Goal: Information Seeking & Learning: Learn about a topic

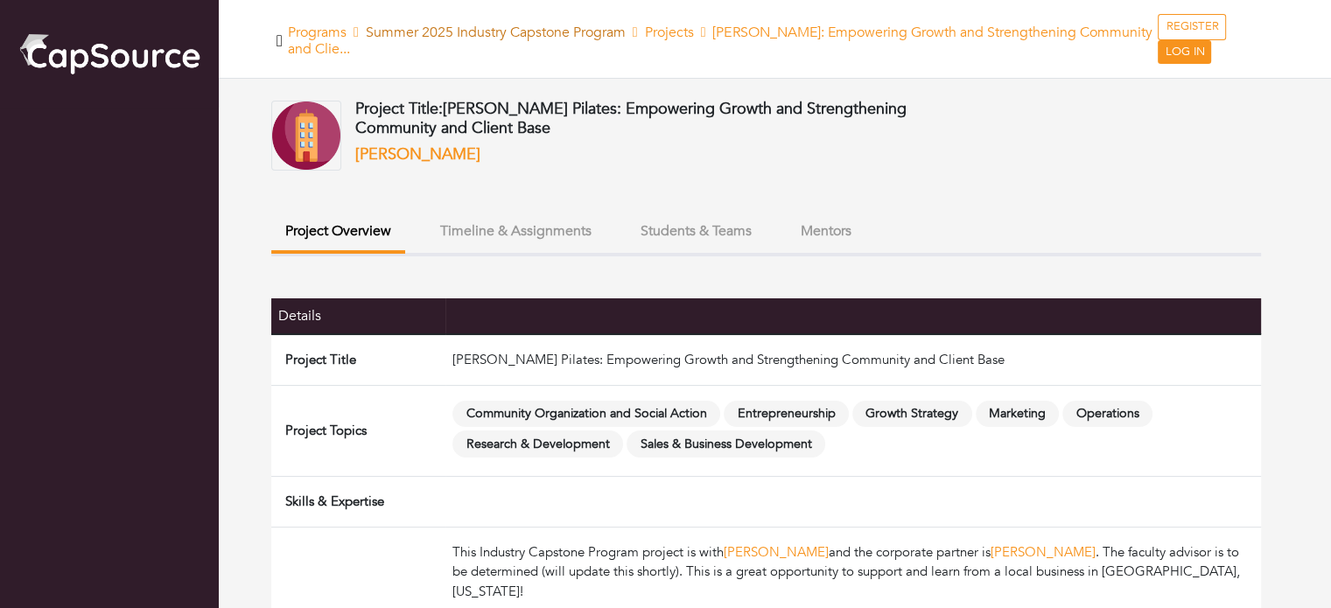
click at [425, 34] on link "Summer 2025 Industry Capstone Program" at bounding box center [496, 32] width 260 height 19
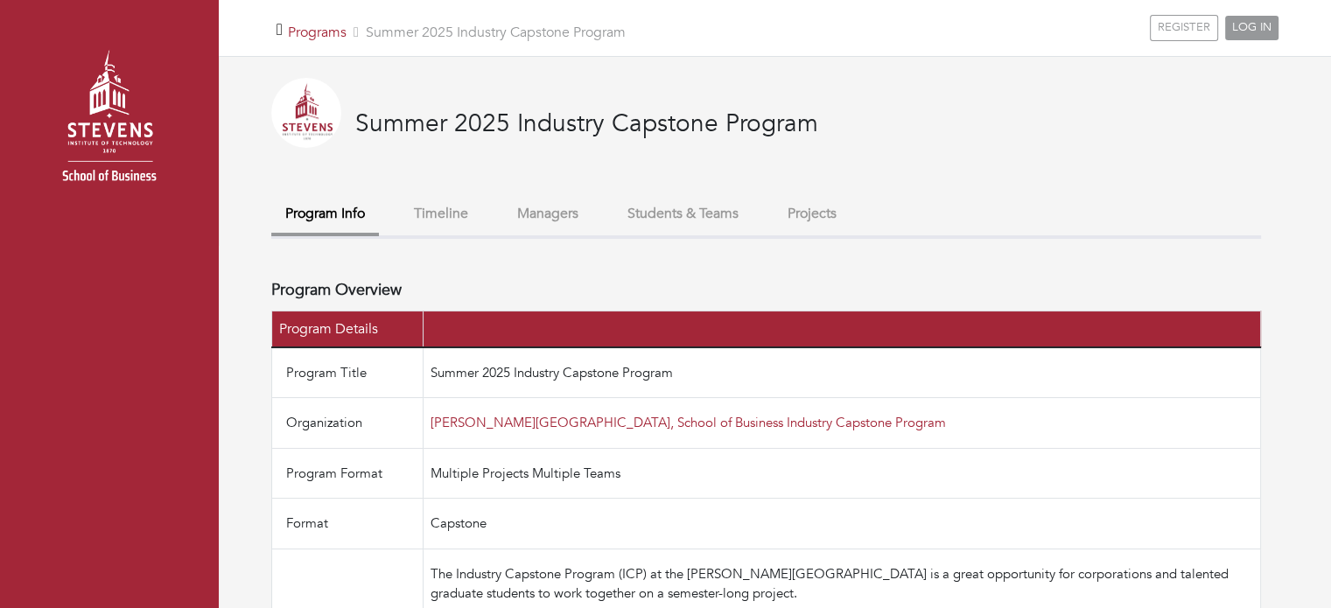
click at [815, 208] on button "Projects" at bounding box center [811, 214] width 77 height 38
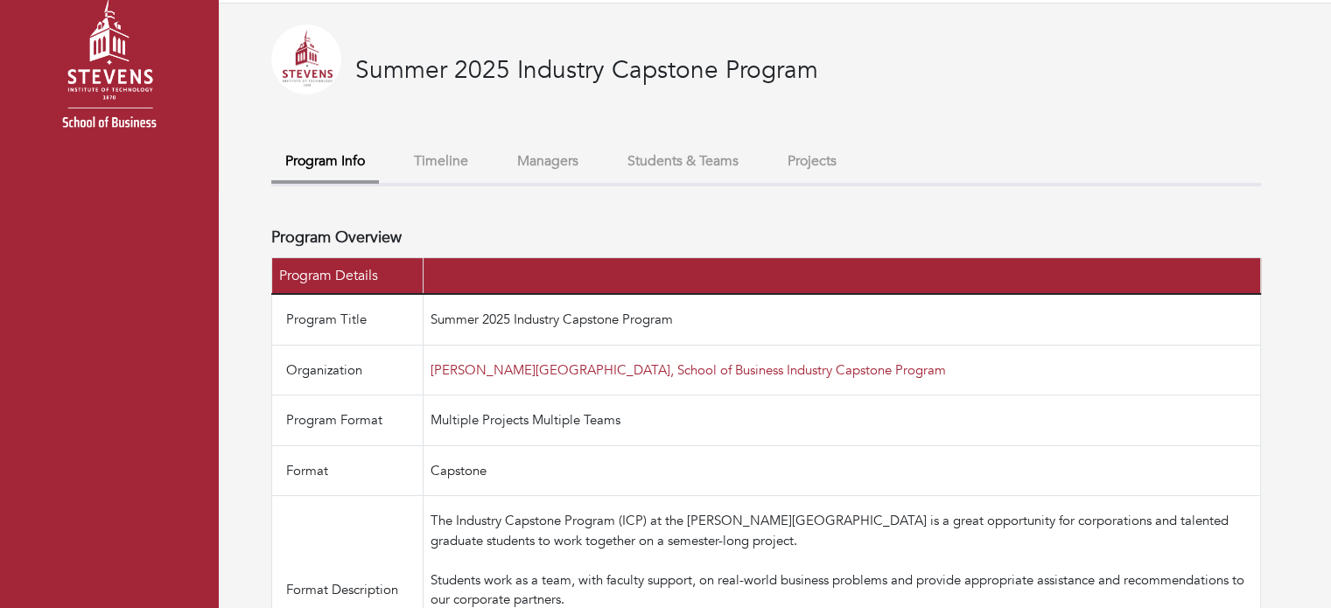
scroll to position [58, 0]
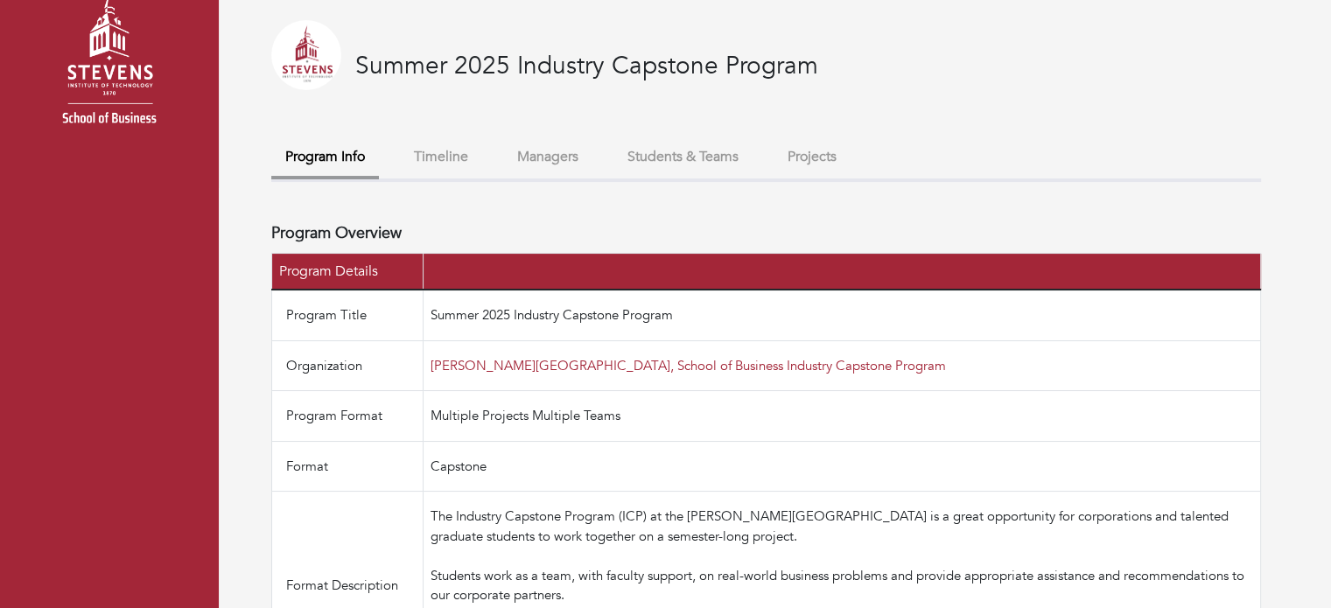
click at [822, 157] on button "Projects" at bounding box center [811, 157] width 77 height 38
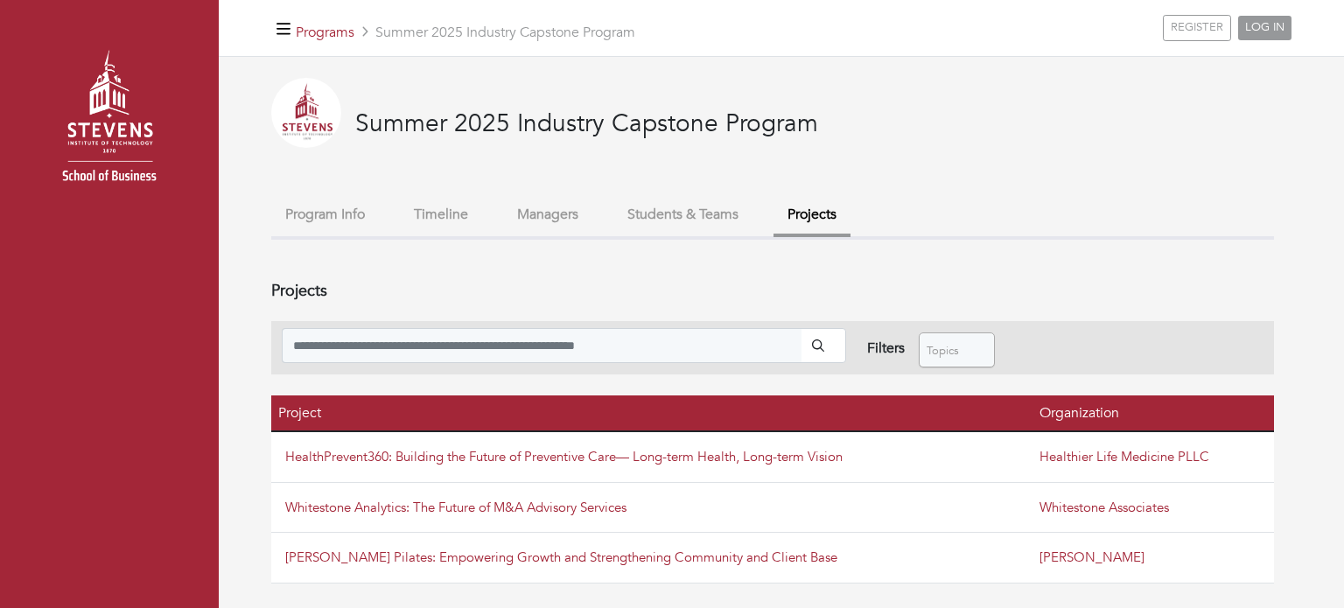
click at [118, 136] on img at bounding box center [109, 123] width 184 height 184
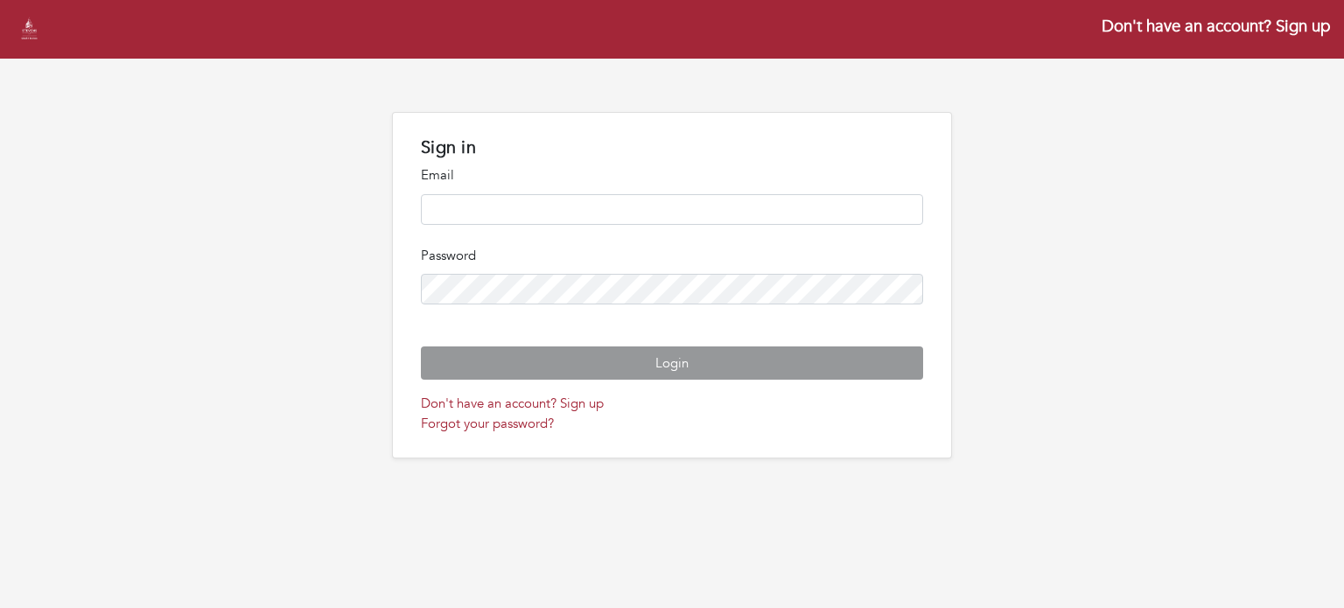
type input "**********"
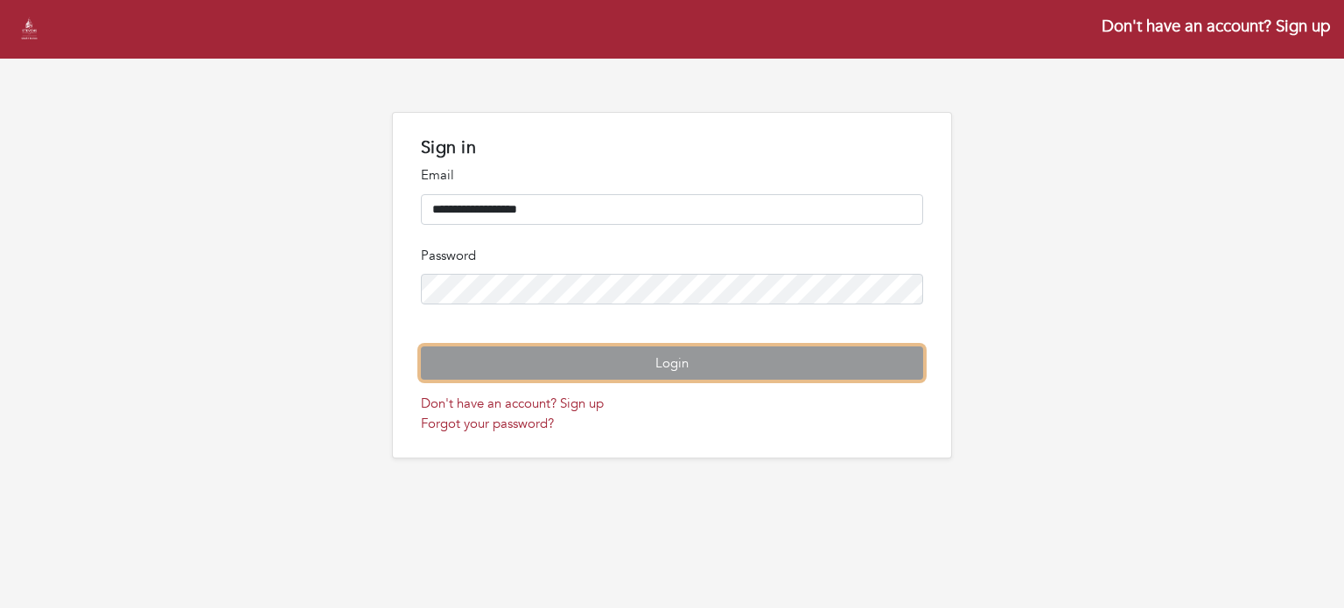
click at [514, 381] on button "Login" at bounding box center [672, 363] width 502 height 34
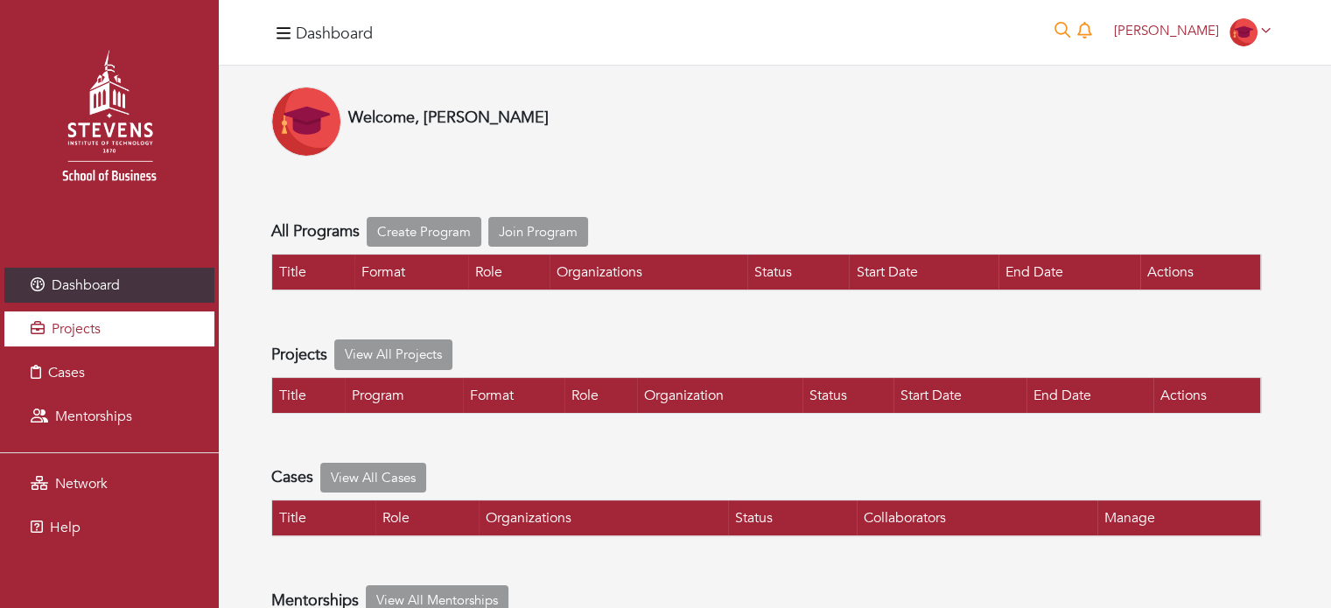
click at [102, 318] on link "Projects" at bounding box center [109, 328] width 210 height 35
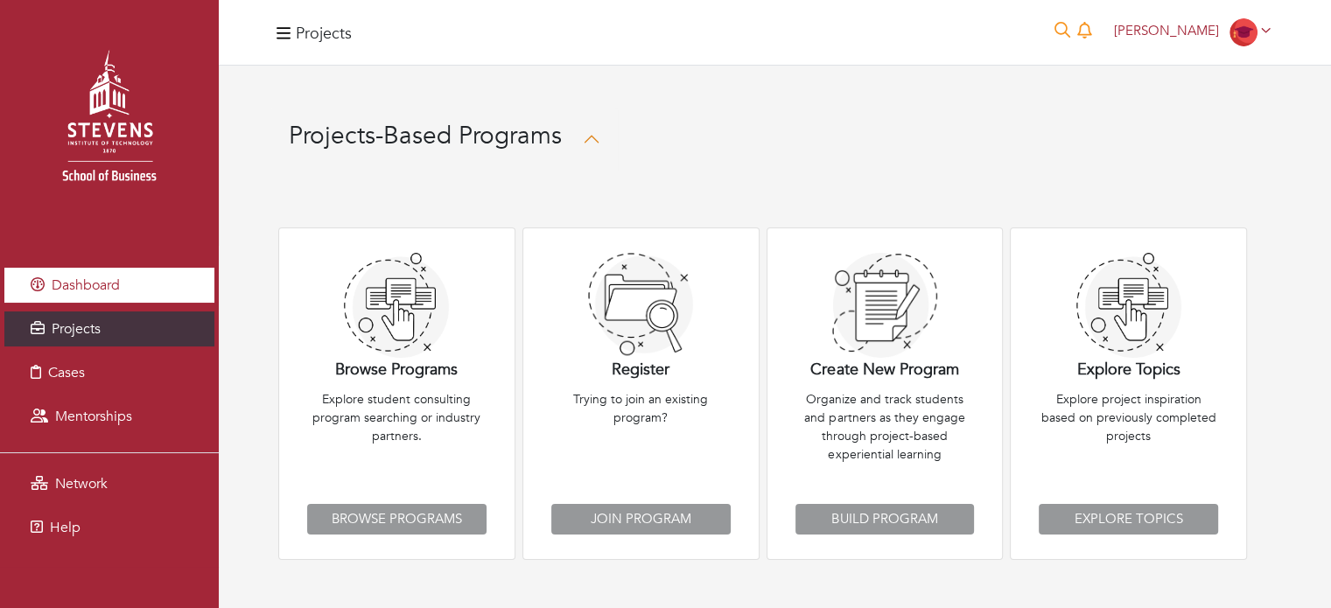
click at [175, 285] on link "Dashboard" at bounding box center [109, 285] width 210 height 35
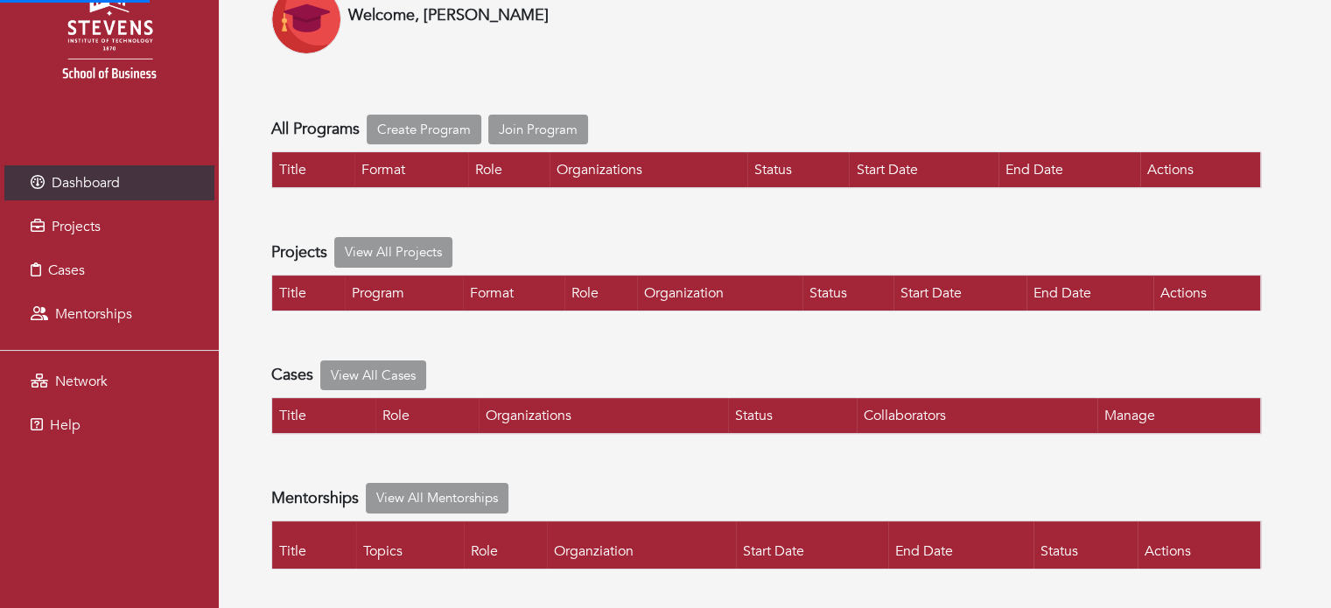
scroll to position [111, 0]
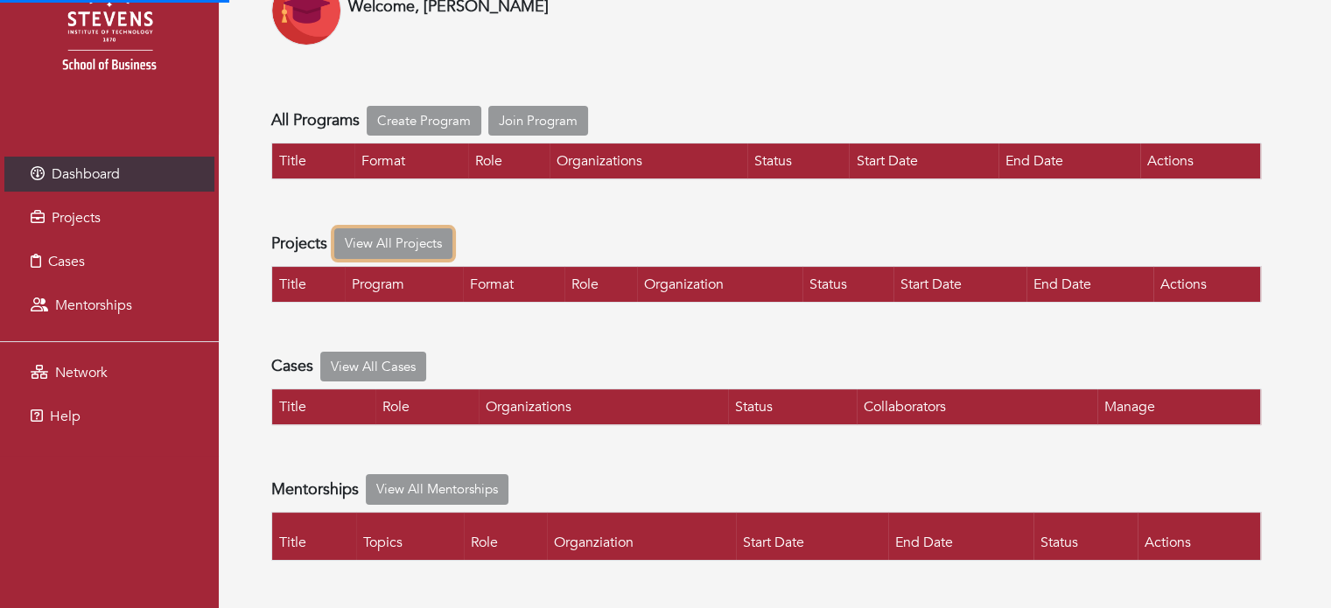
click at [367, 248] on link "View All Projects" at bounding box center [393, 243] width 118 height 31
click at [374, 242] on link "View All Projects" at bounding box center [393, 243] width 118 height 31
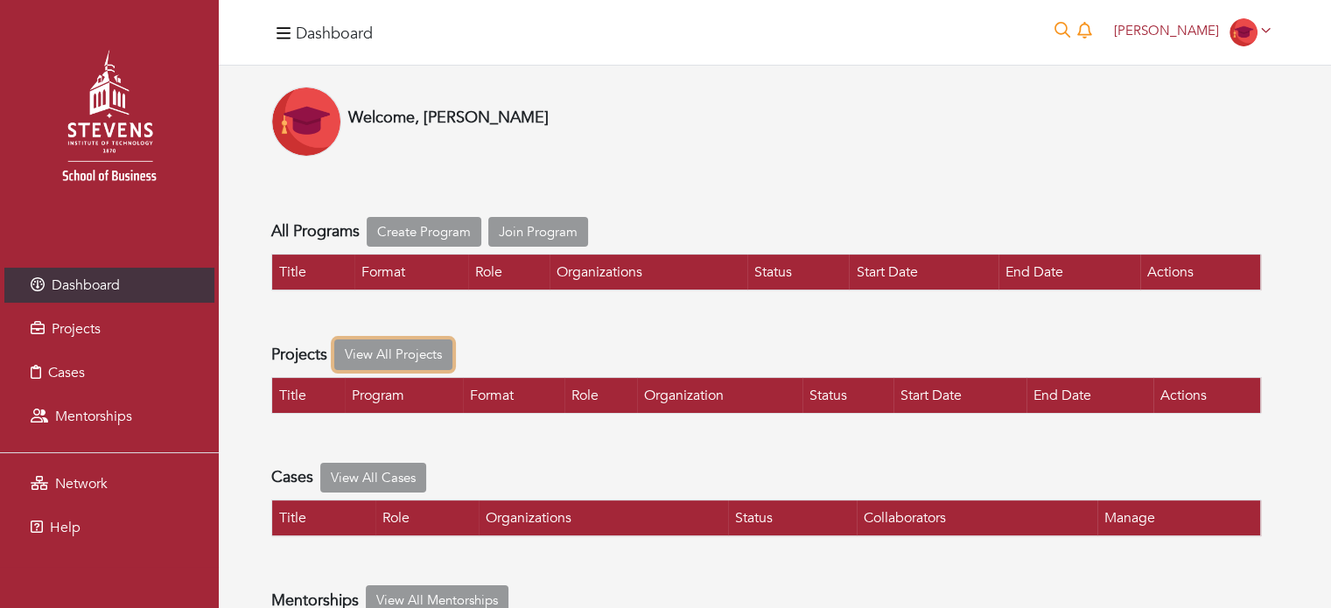
scroll to position [1, 0]
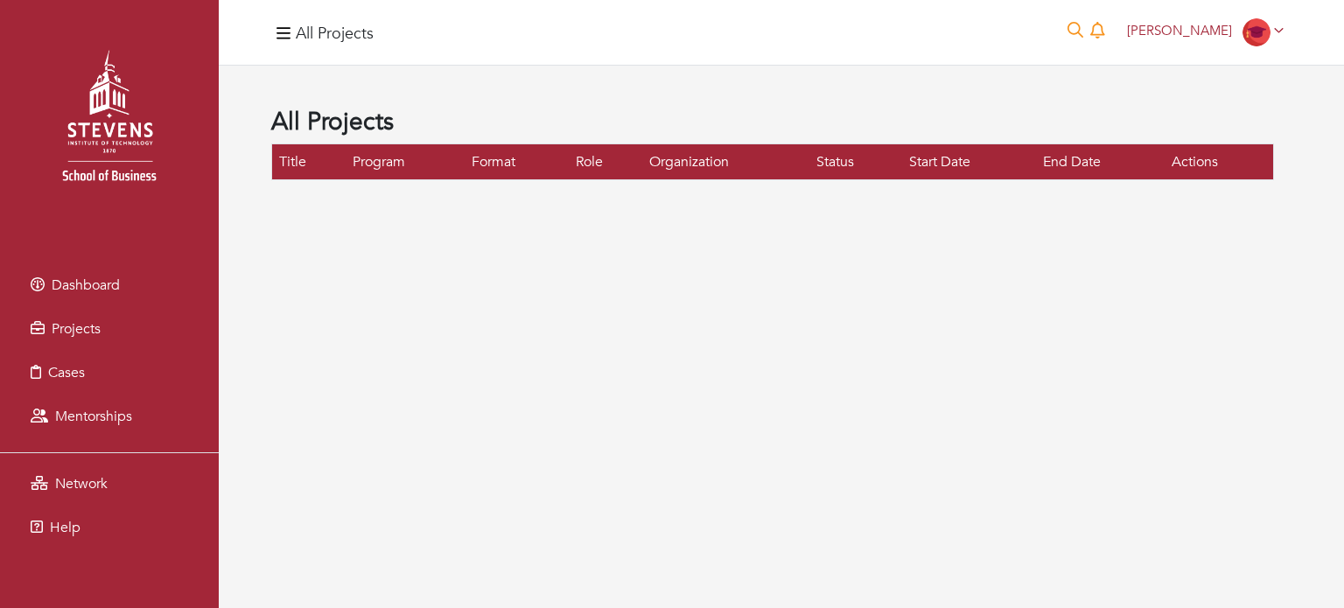
click at [612, 80] on div "All Projects 0 [PERSON_NAME] [PERSON_NAME] My profile My organizations Settings…" at bounding box center [781, 304] width 1125 height 608
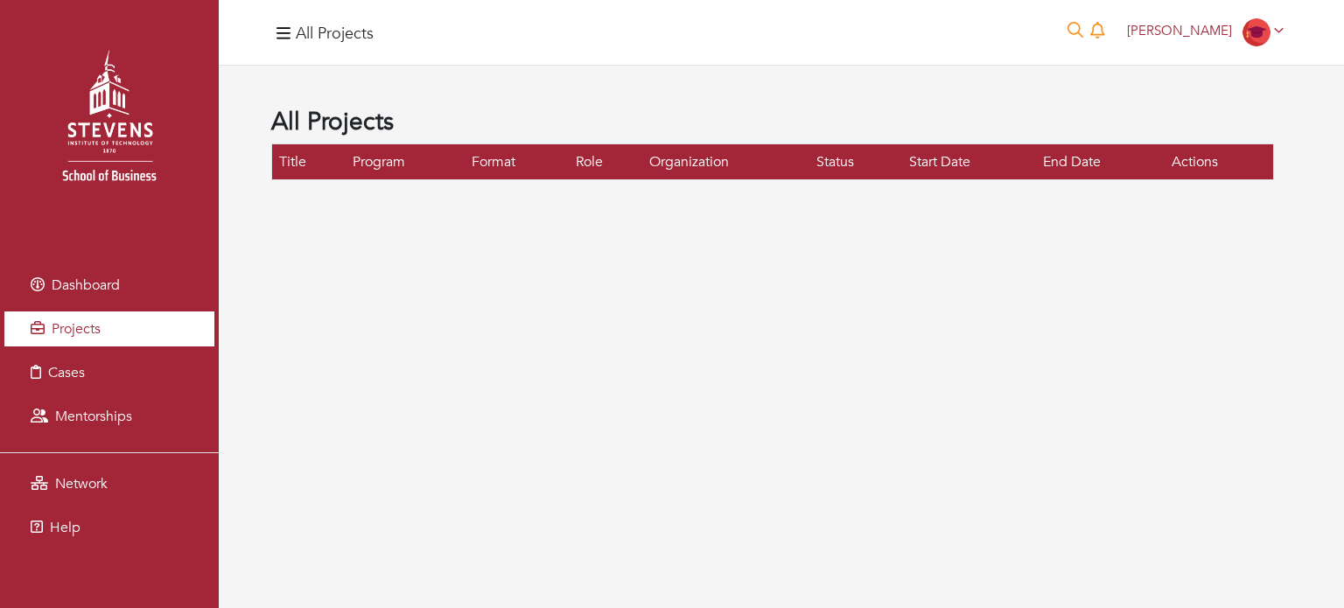
click at [94, 313] on link "Projects" at bounding box center [109, 328] width 210 height 35
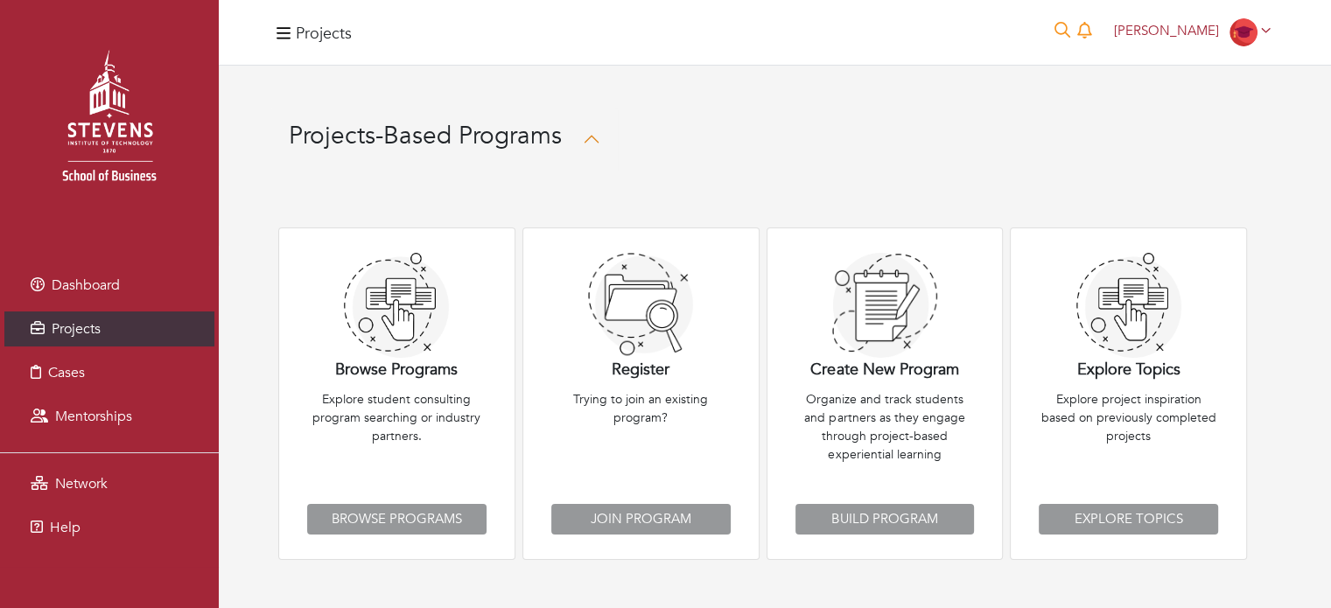
click at [283, 27] on icon "button" at bounding box center [283, 33] width 14 height 17
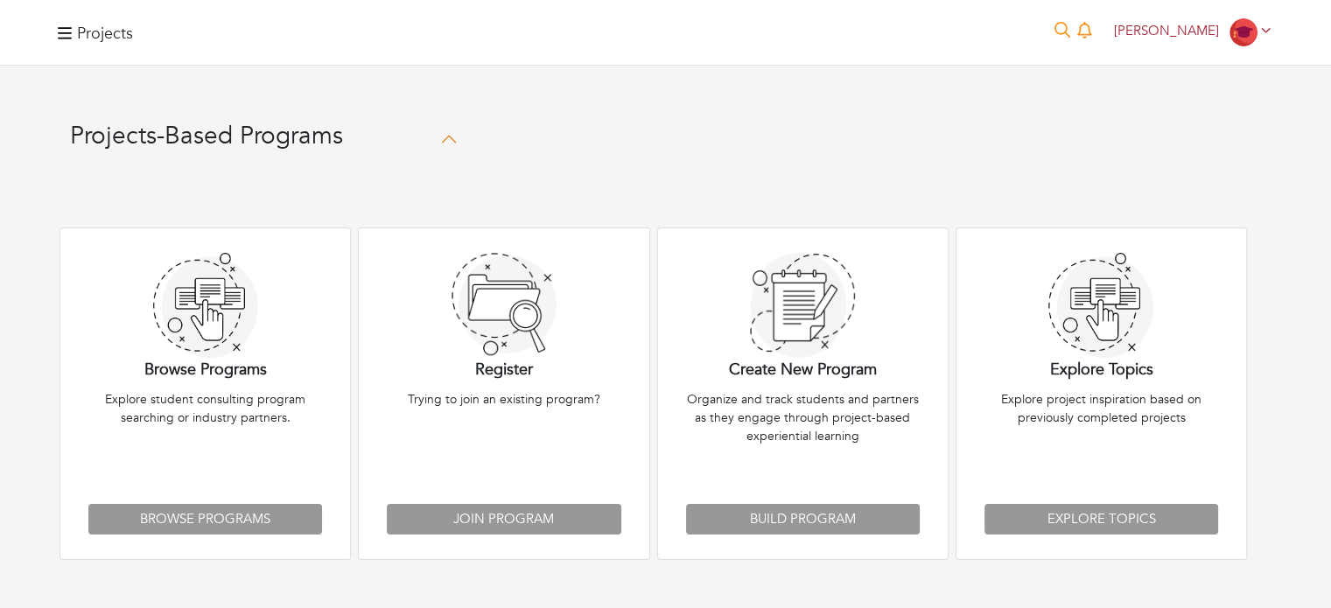
click at [63, 38] on icon "button" at bounding box center [65, 32] width 14 height 11
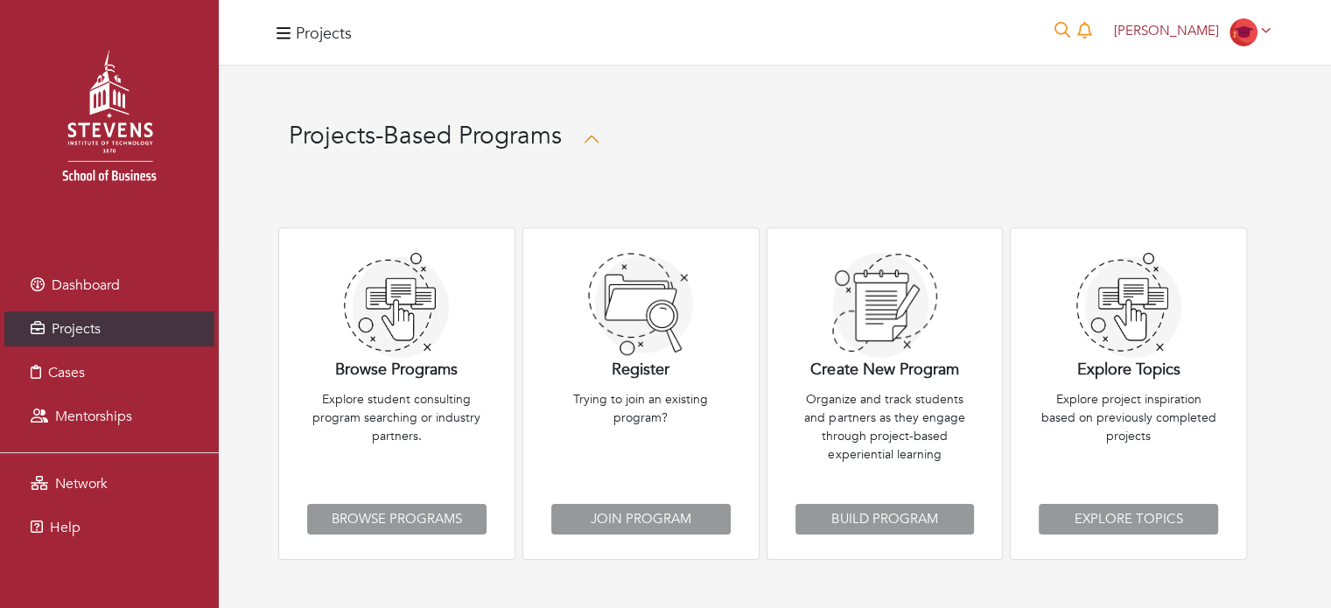
click at [101, 162] on img at bounding box center [109, 123] width 184 height 184
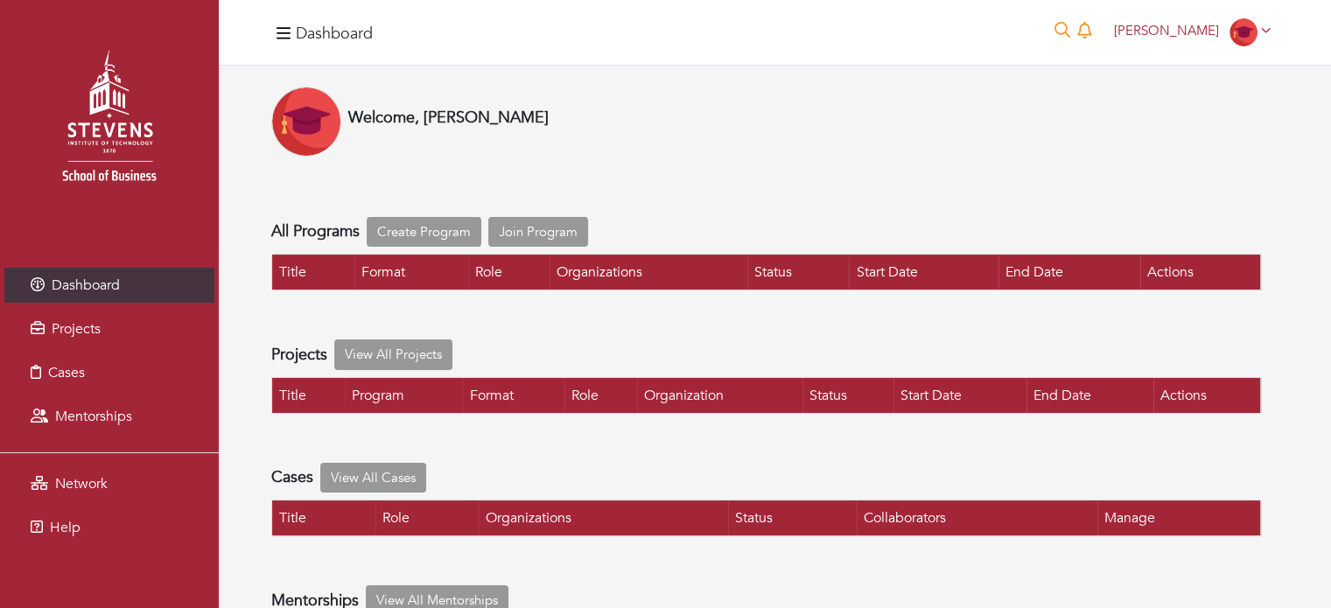
click at [101, 162] on img at bounding box center [109, 123] width 184 height 184
click at [406, 351] on link "View All Projects" at bounding box center [393, 354] width 118 height 31
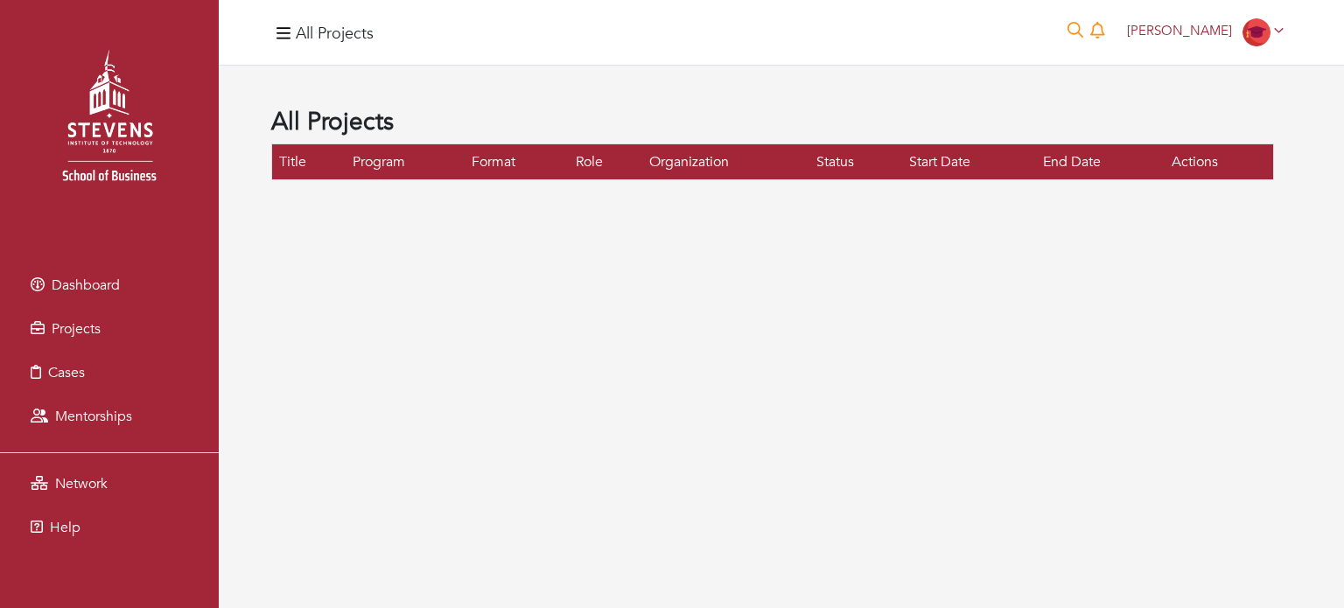
click at [280, 28] on icon "button" at bounding box center [283, 32] width 14 height 11
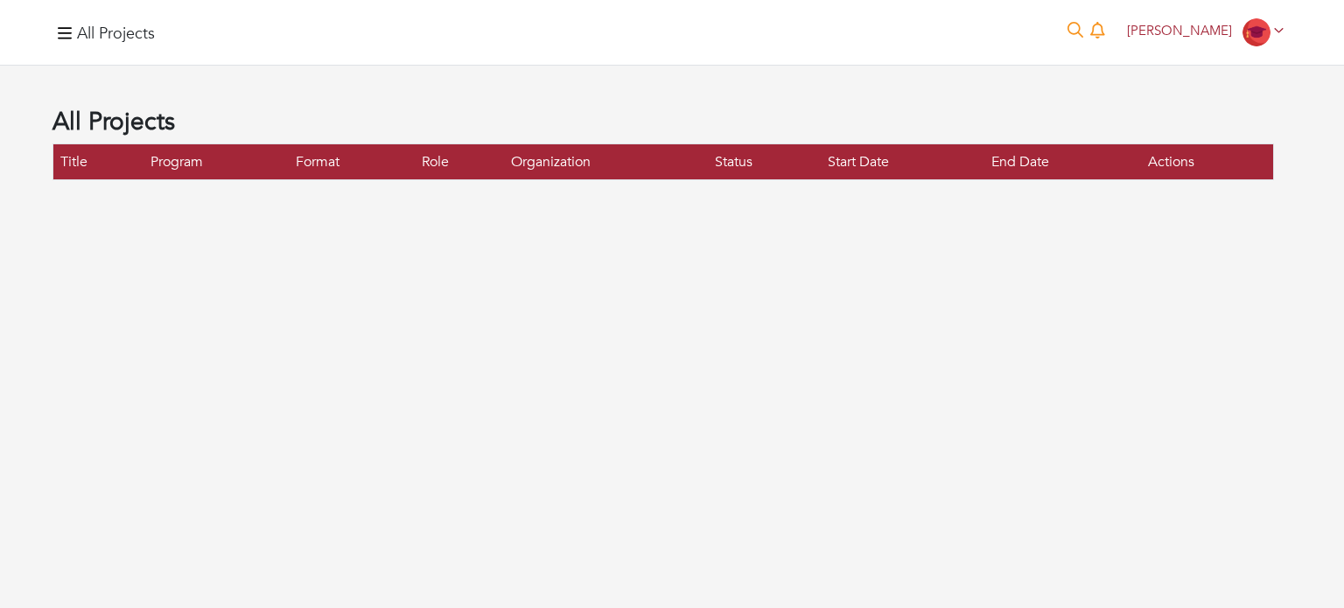
click at [70, 31] on icon "button" at bounding box center [65, 33] width 14 height 17
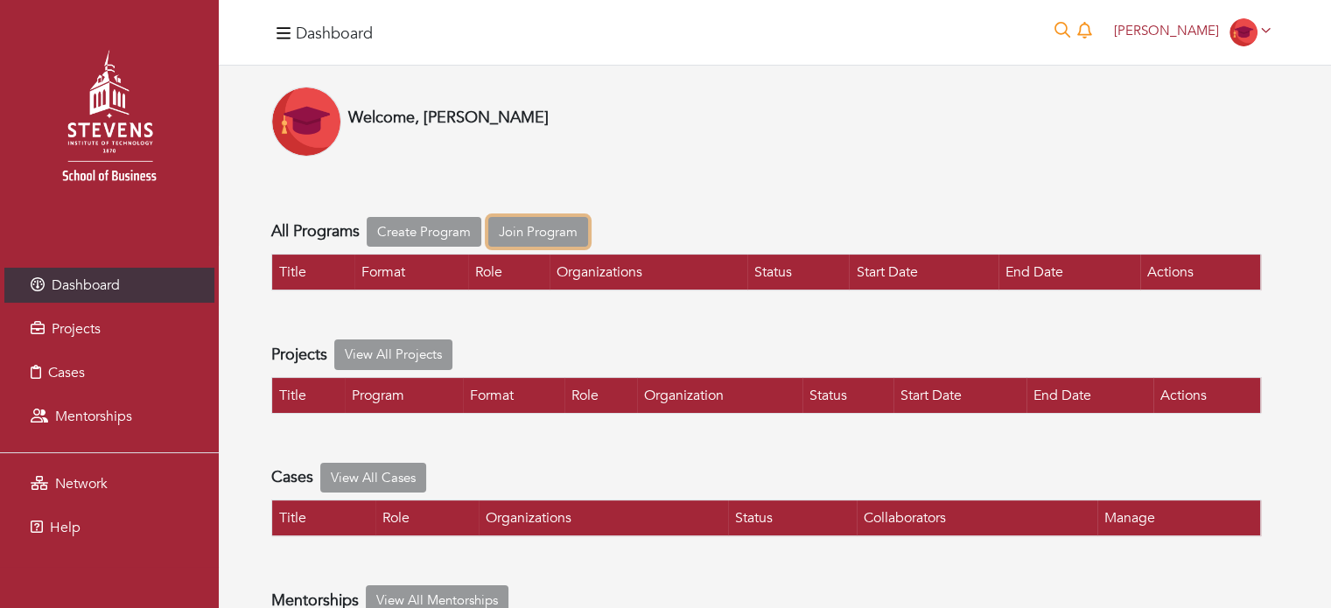
click at [529, 227] on link "Join Program" at bounding box center [538, 232] width 100 height 31
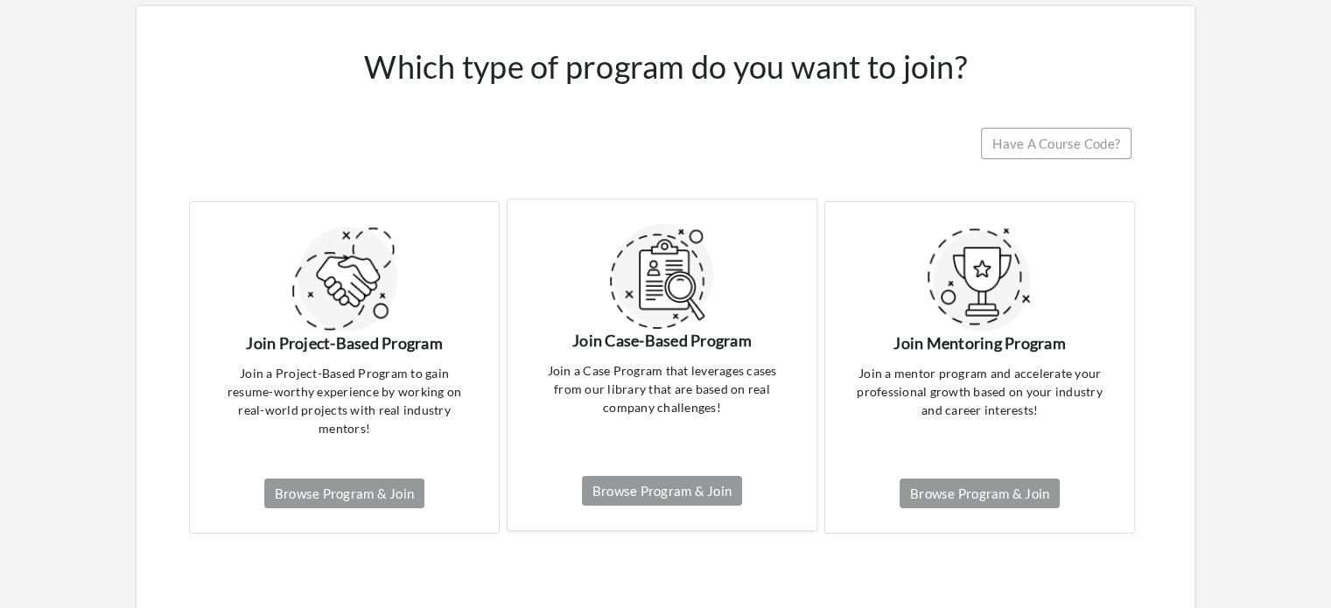
scroll to position [138, 0]
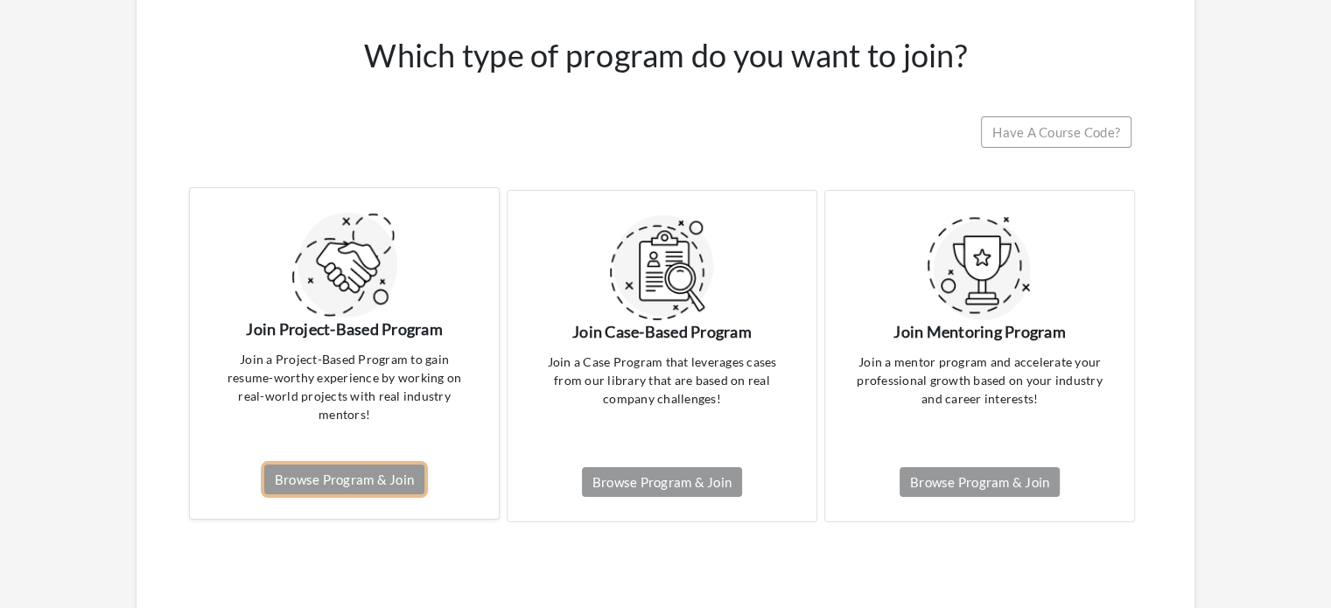
click at [385, 477] on link "Browse Program & Join" at bounding box center [344, 480] width 160 height 31
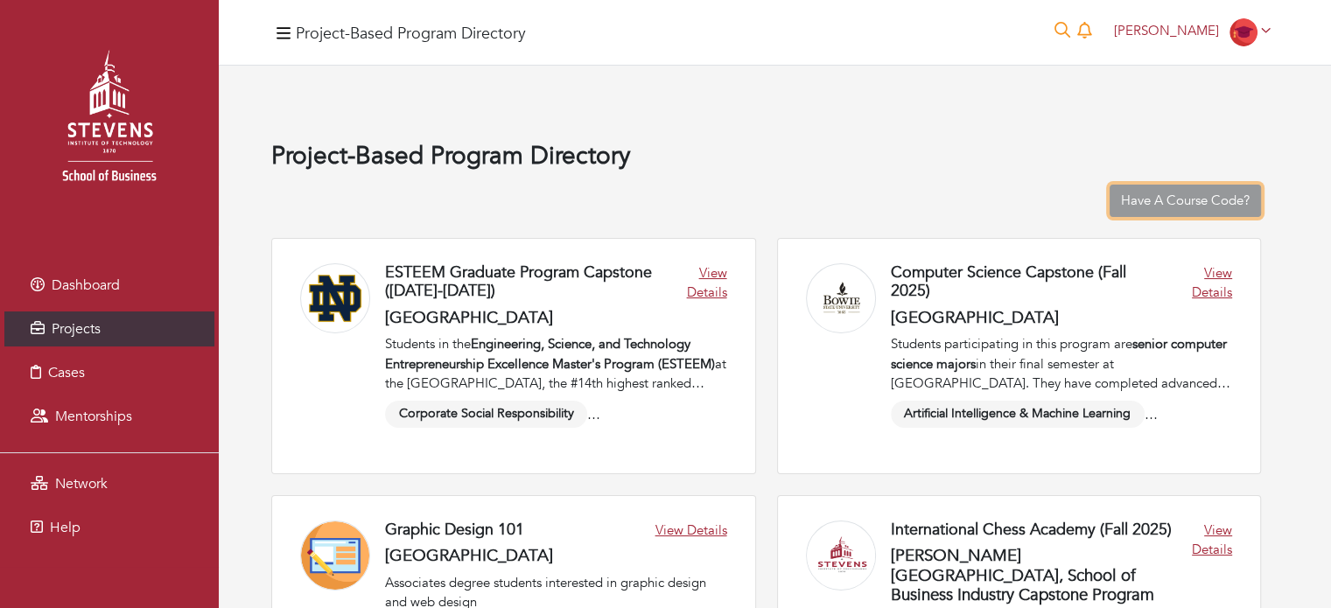
click at [1219, 192] on link "Have A Course Code?" at bounding box center [1184, 201] width 151 height 32
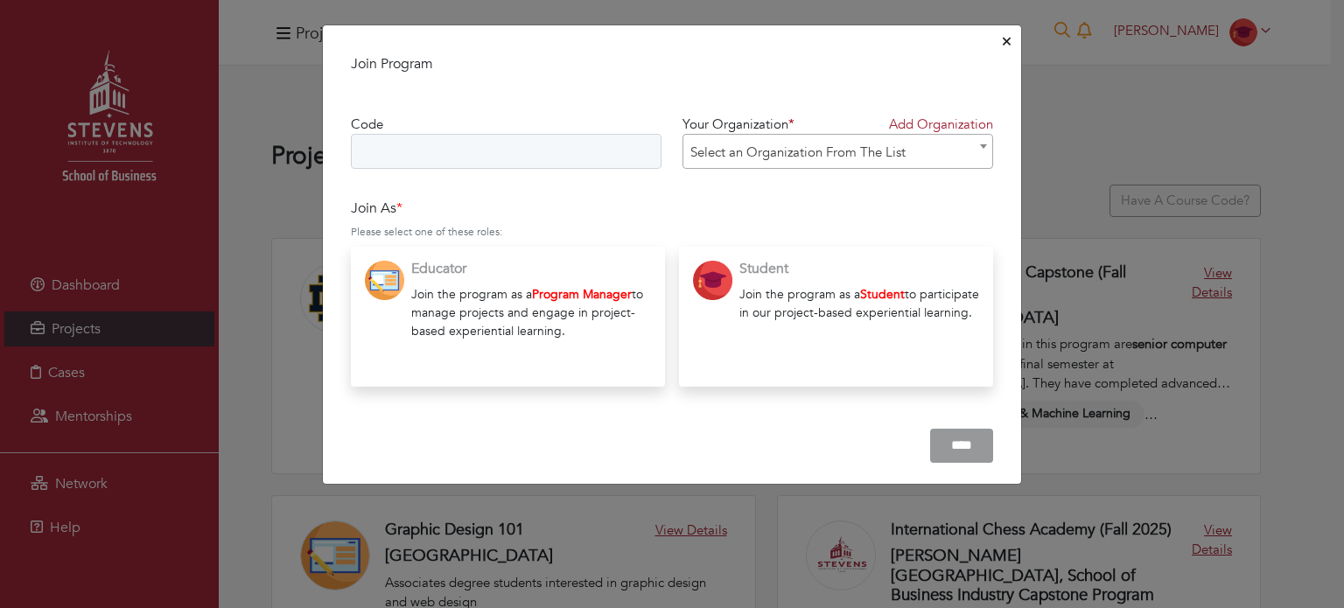
click at [745, 157] on span "Select an Organization From The List" at bounding box center [837, 152] width 309 height 35
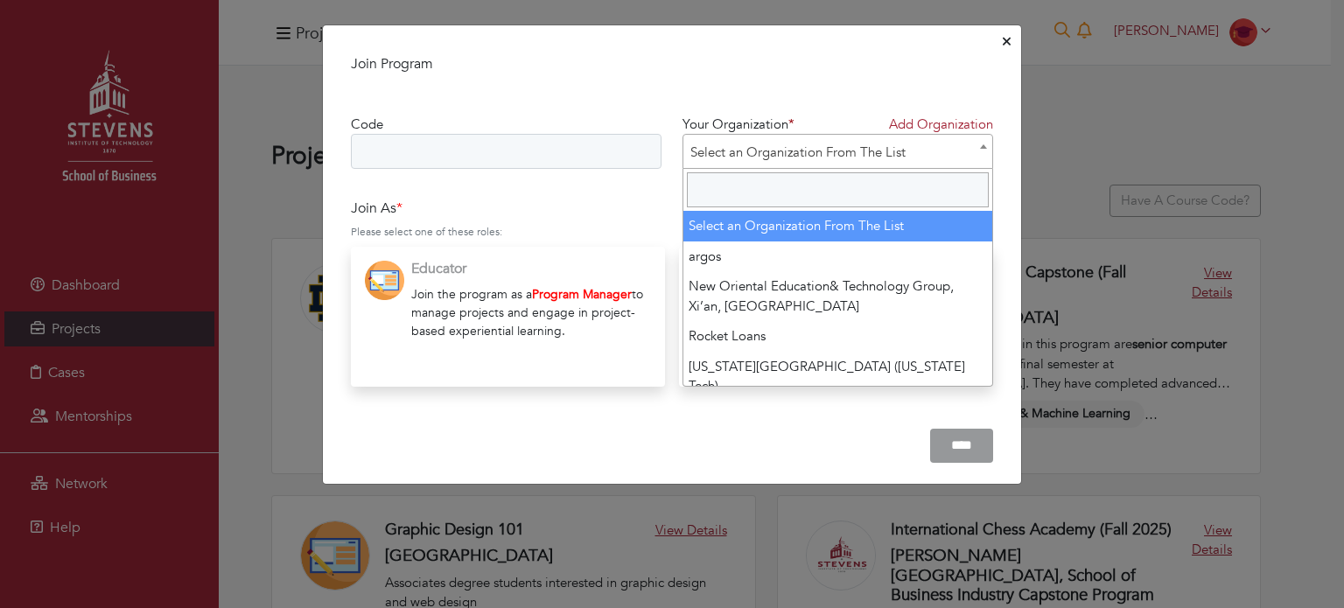
click at [728, 180] on input "Search" at bounding box center [838, 189] width 302 height 35
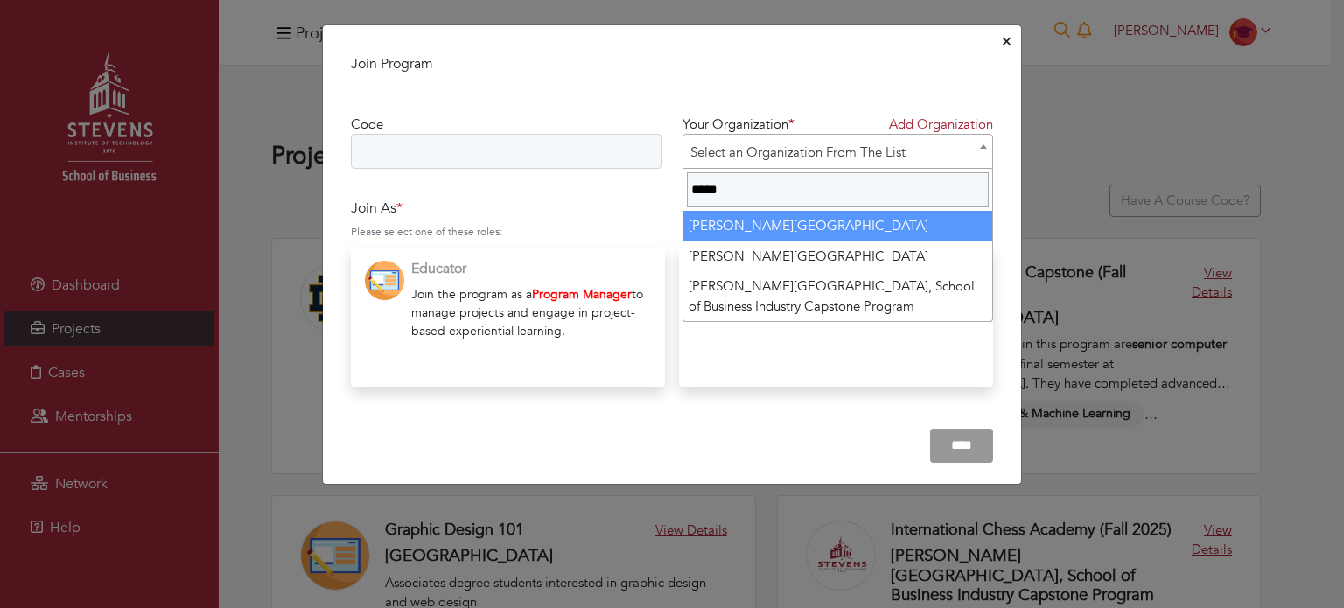
type input "*****"
select select "****"
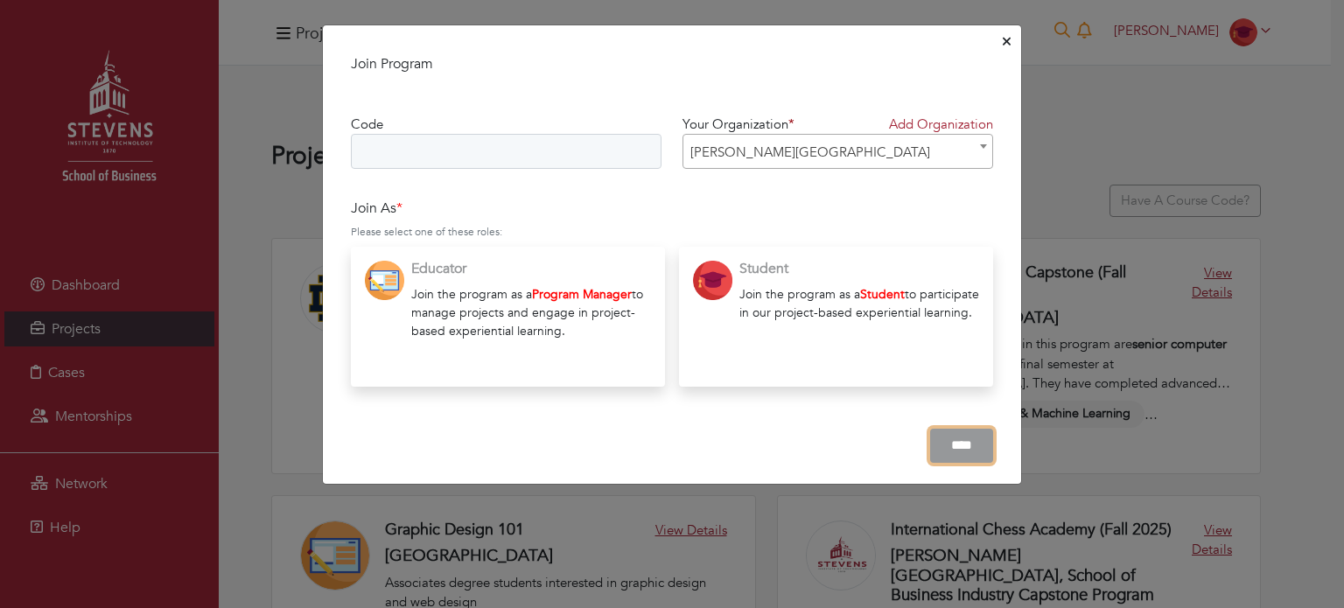
click at [964, 447] on input "****" at bounding box center [961, 446] width 63 height 34
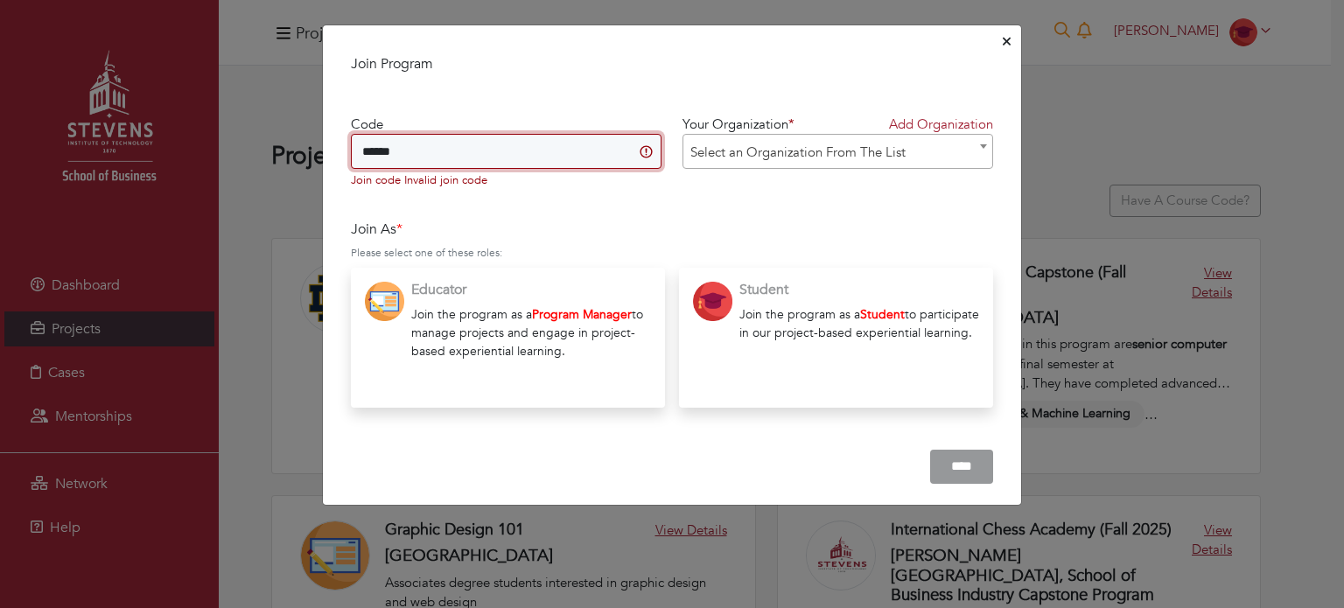
type input "******"
click at [930, 450] on input "****" at bounding box center [961, 467] width 63 height 34
click at [518, 156] on input "******" at bounding box center [506, 151] width 311 height 35
click at [700, 135] on span "Select an Organization From The List" at bounding box center [837, 152] width 309 height 35
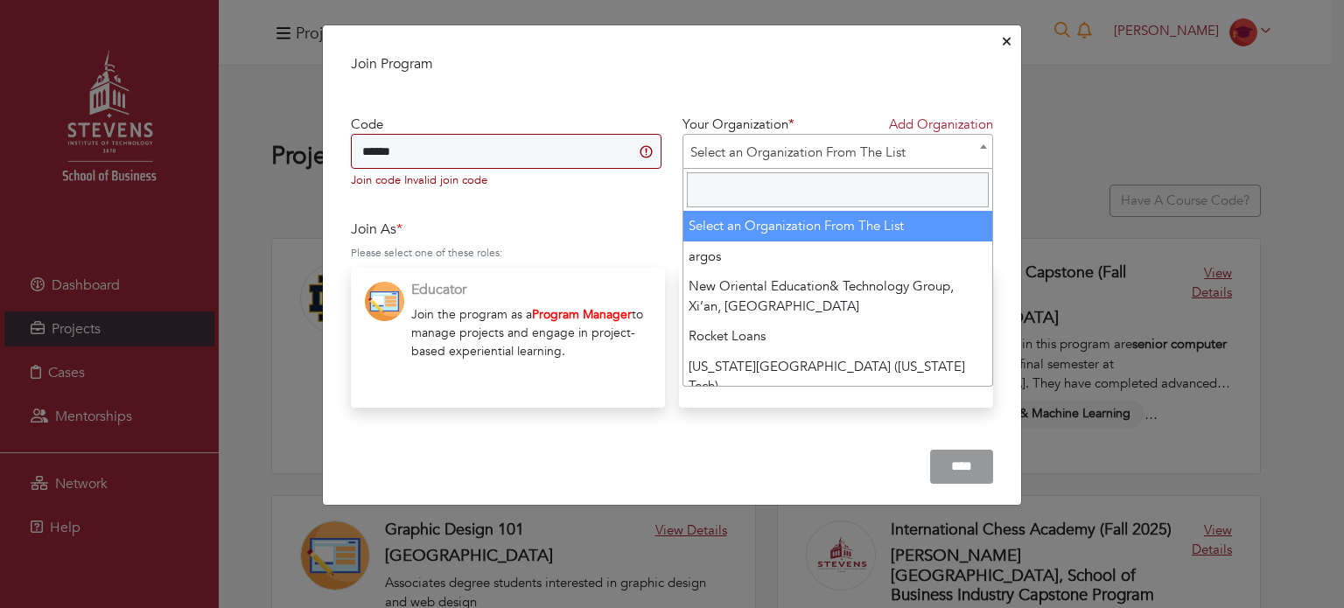
click at [715, 194] on input "Search" at bounding box center [838, 189] width 302 height 35
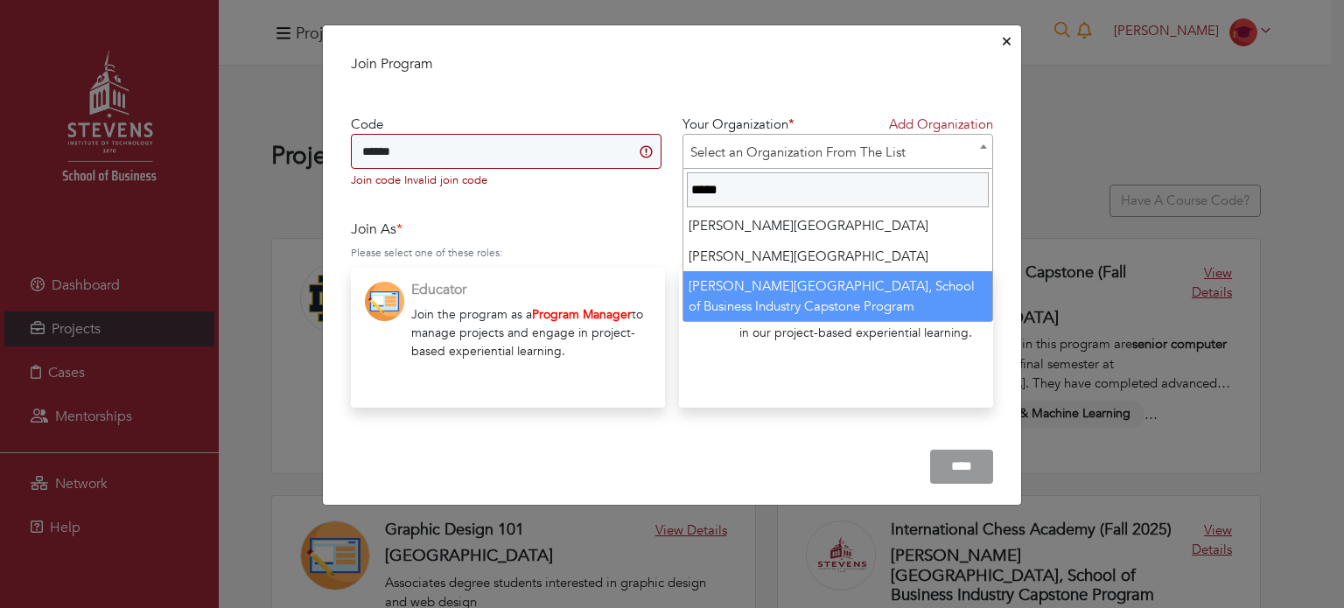
type input "*****"
select select "****"
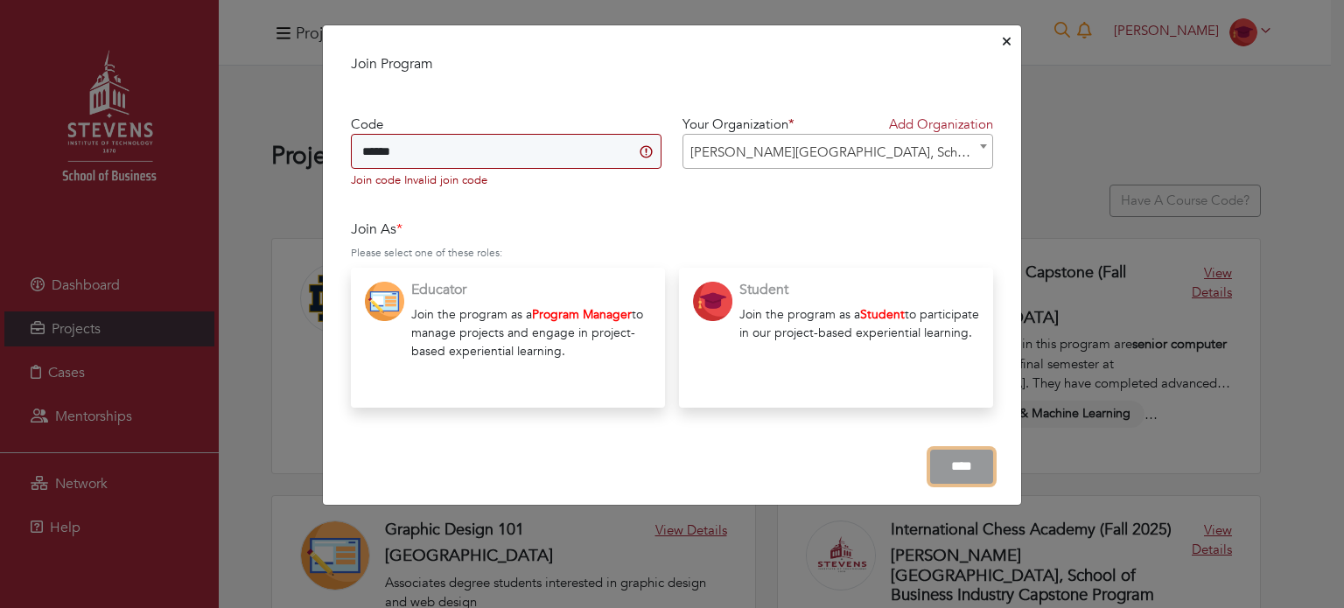
click at [956, 462] on input "****" at bounding box center [961, 467] width 63 height 34
click at [822, 307] on p "Join the program as a Student to participate in our project-based experiential …" at bounding box center [859, 323] width 240 height 37
click at [944, 461] on div "****" at bounding box center [672, 467] width 642 height 34
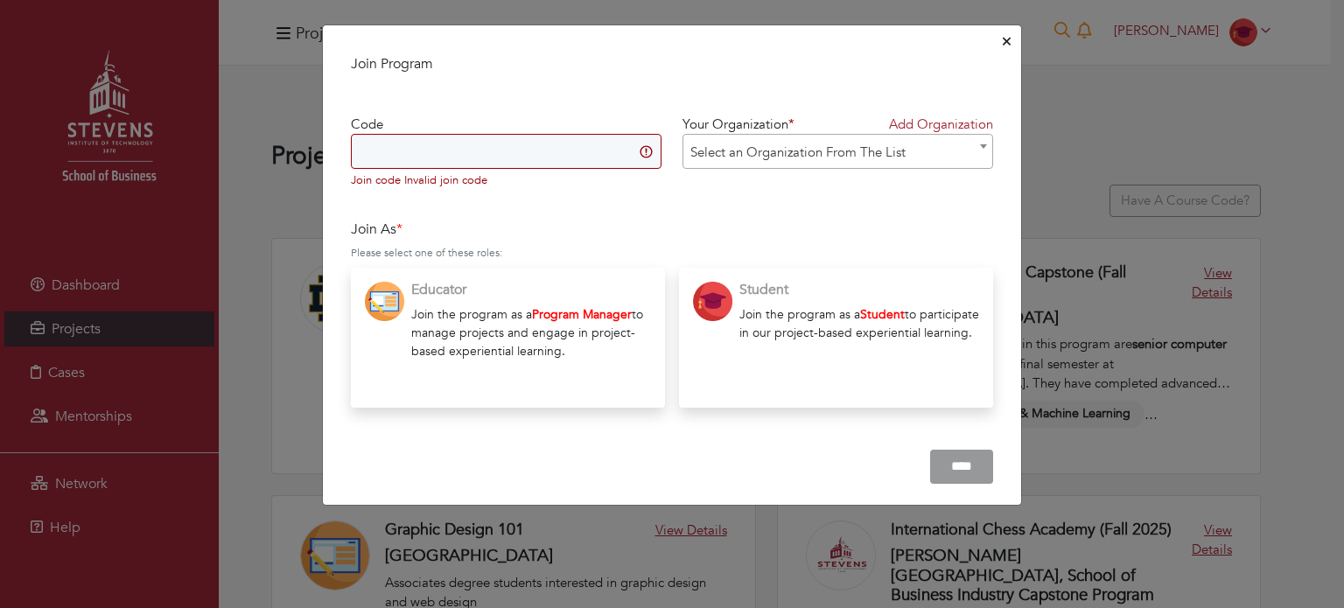
click at [1011, 48] on button "Close" at bounding box center [1006, 42] width 15 height 27
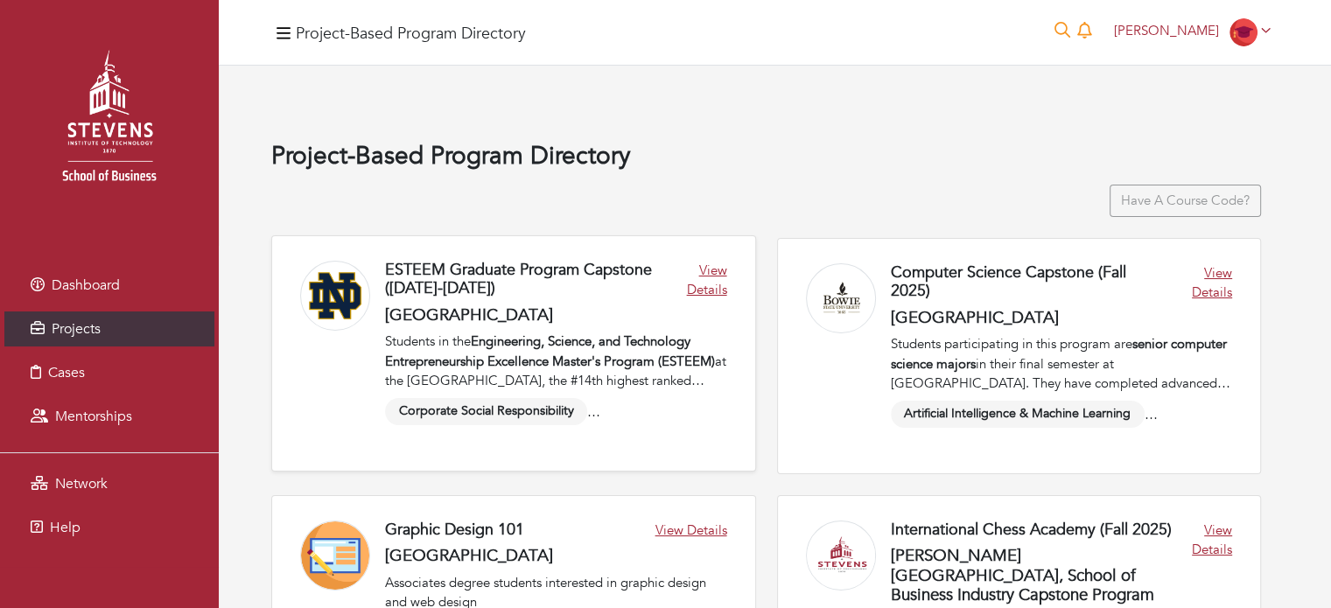
click at [693, 280] on link at bounding box center [513, 353] width 483 height 234
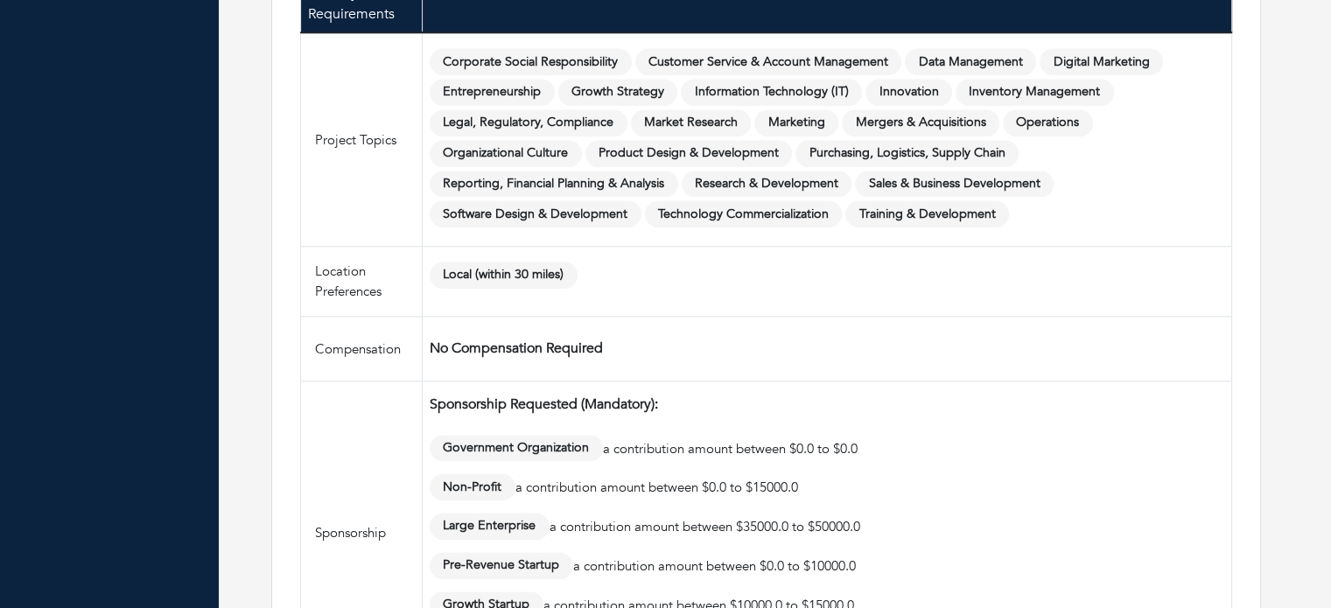
scroll to position [2069, 0]
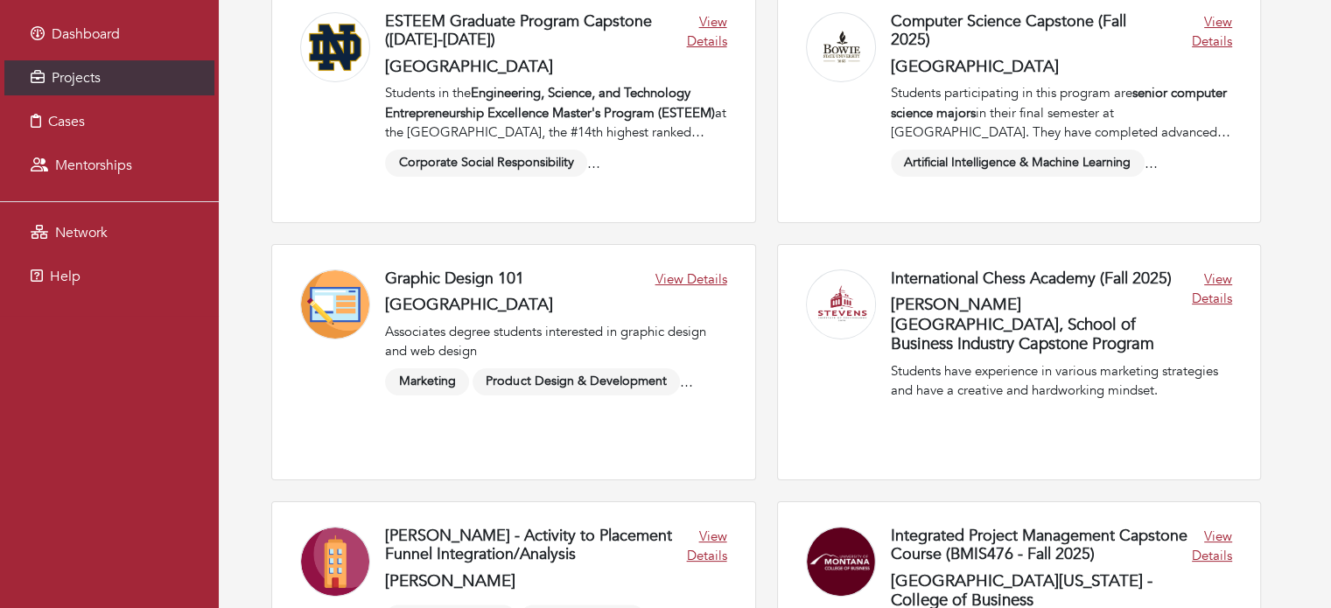
scroll to position [1536, 0]
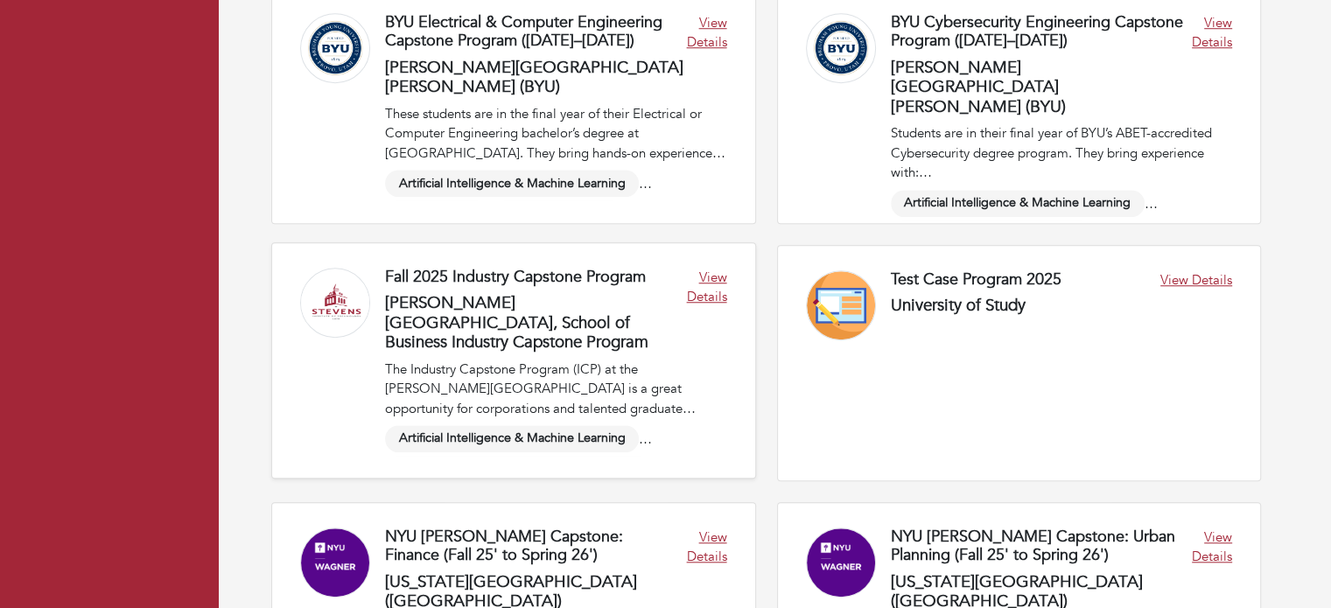
click at [703, 290] on link at bounding box center [513, 360] width 483 height 234
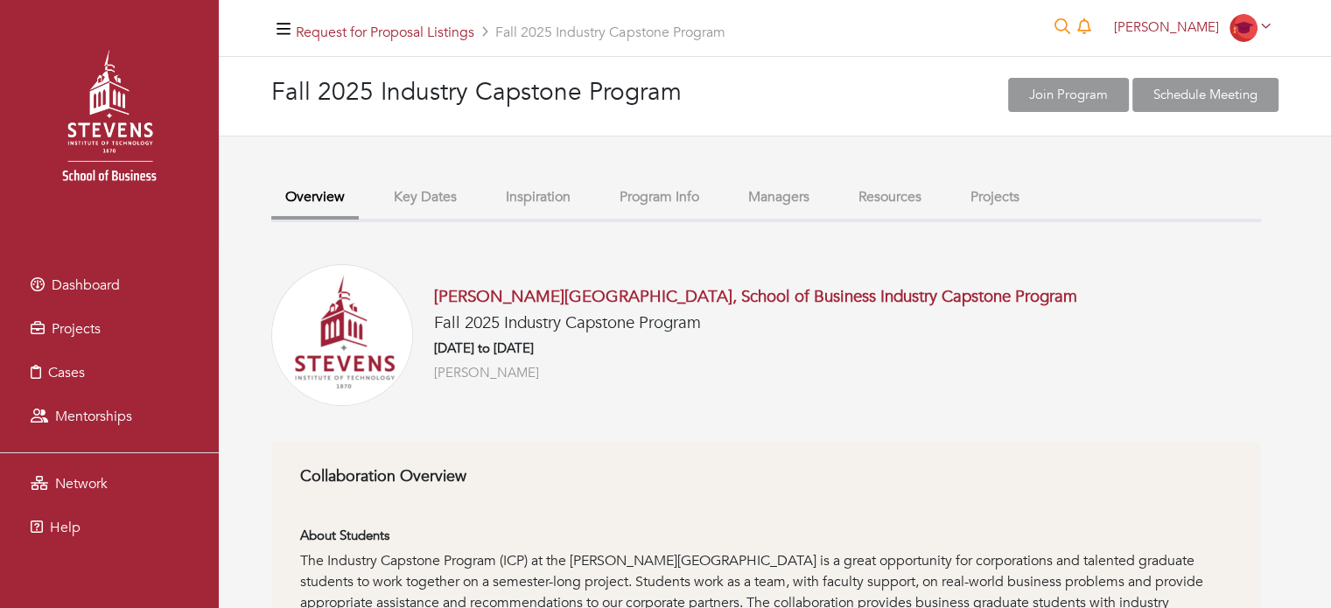
click at [976, 204] on button "Projects" at bounding box center [994, 197] width 77 height 38
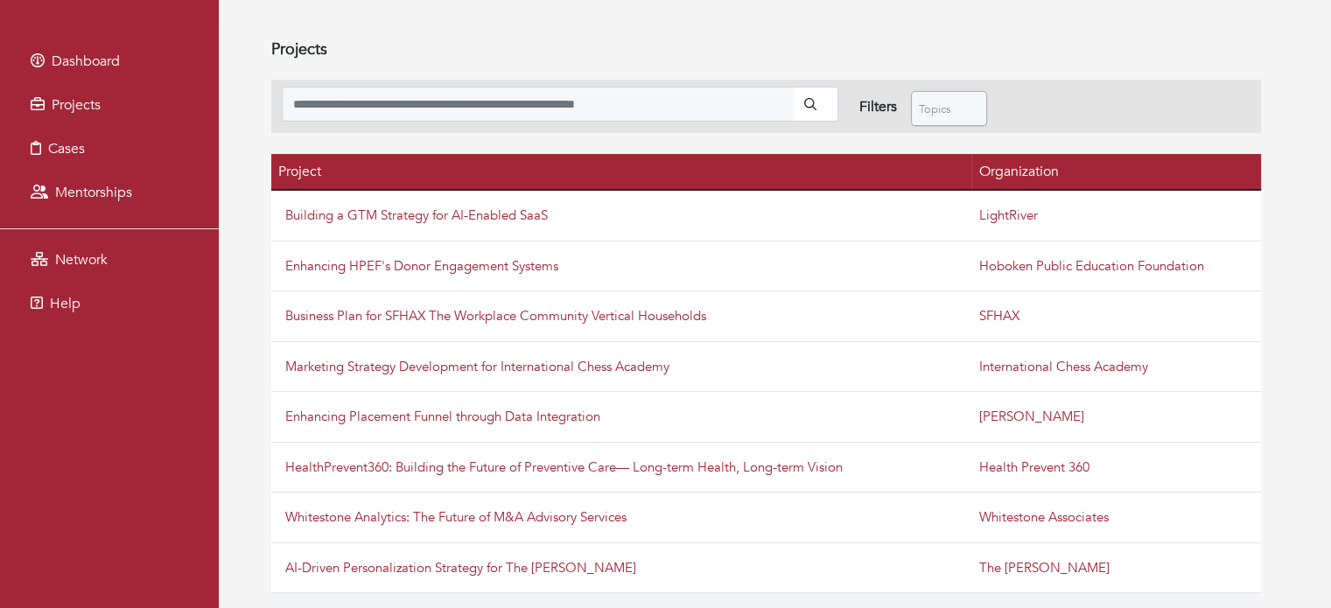
scroll to position [248, 0]
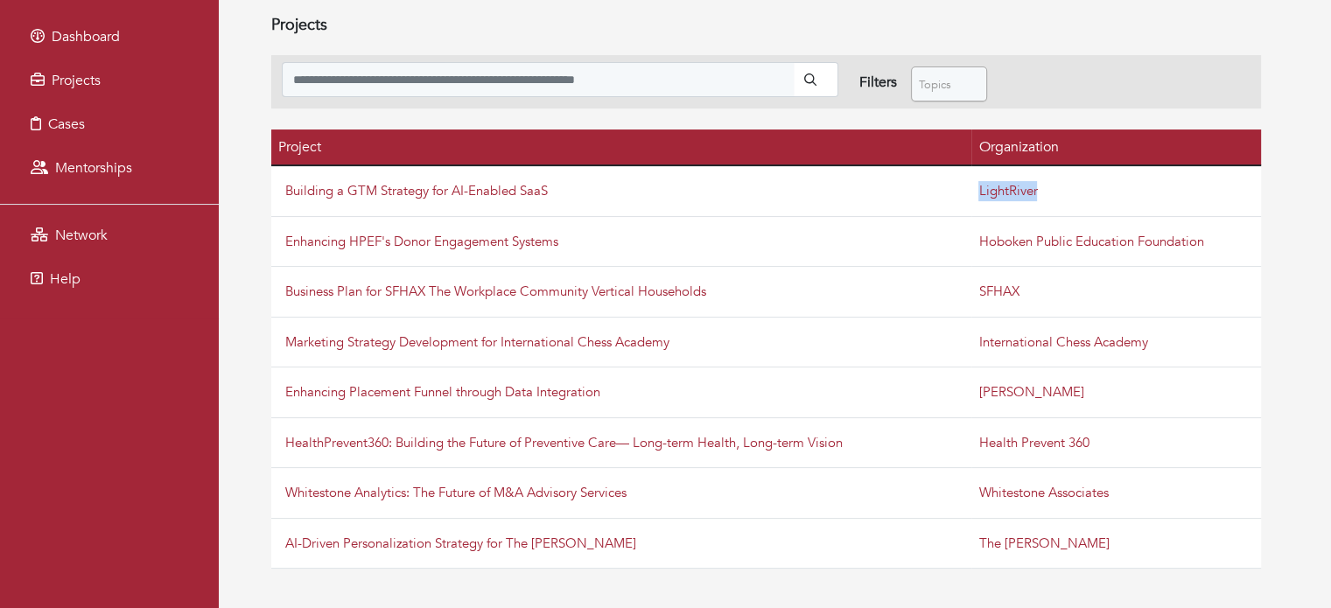
drag, startPoint x: 1045, startPoint y: 185, endPoint x: 975, endPoint y: 194, distance: 70.5
click at [975, 194] on td "LightRiver" at bounding box center [1116, 190] width 290 height 51
drag, startPoint x: 1050, startPoint y: 294, endPoint x: 963, endPoint y: 290, distance: 86.7
click at [963, 290] on tr "Business Plan for SFHAX The Workplace Community Vertical Households SFHAX" at bounding box center [766, 292] width 990 height 51
click at [1082, 394] on td "Mitchell Martin" at bounding box center [1116, 392] width 290 height 51
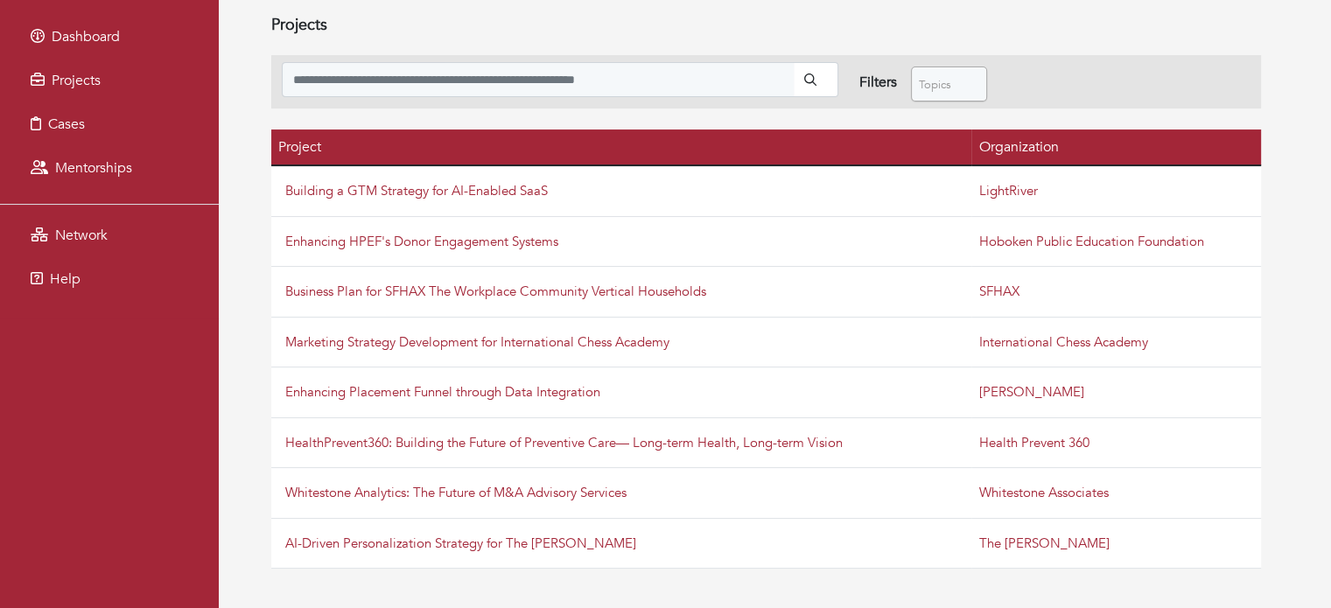
drag, startPoint x: 1082, startPoint y: 394, endPoint x: 976, endPoint y: 391, distance: 105.9
click at [976, 391] on td "Mitchell Martin" at bounding box center [1116, 392] width 290 height 51
click at [993, 388] on link "Mitchell Martin" at bounding box center [1030, 391] width 105 height 17
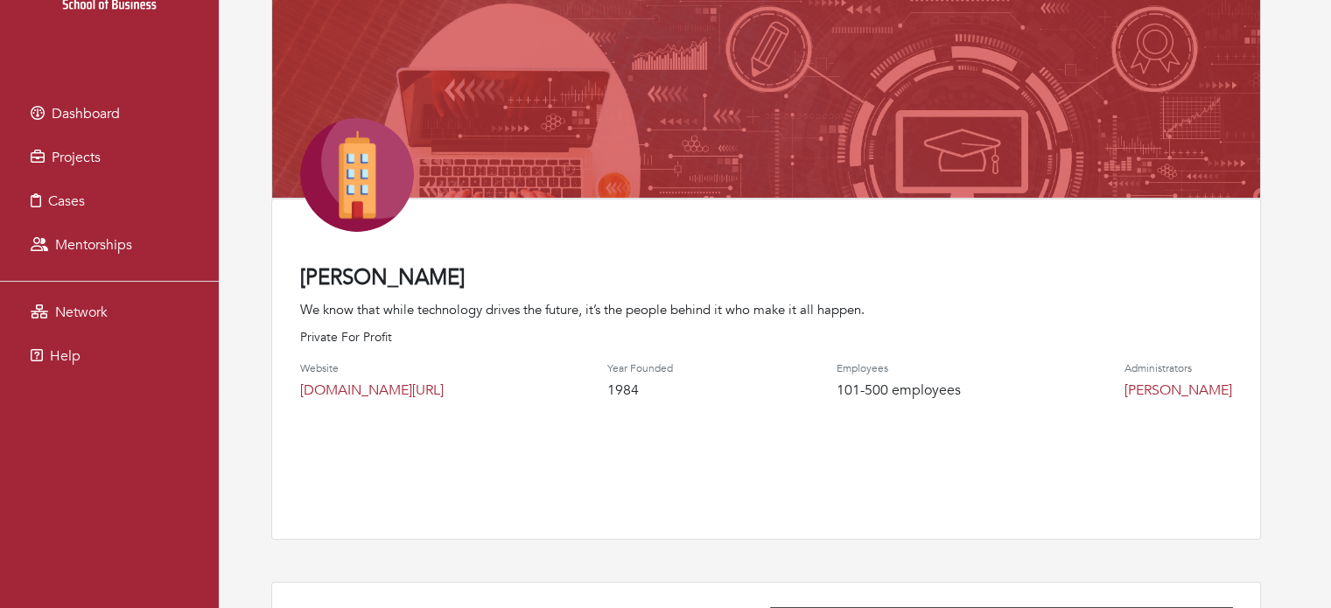
scroll to position [171, 0]
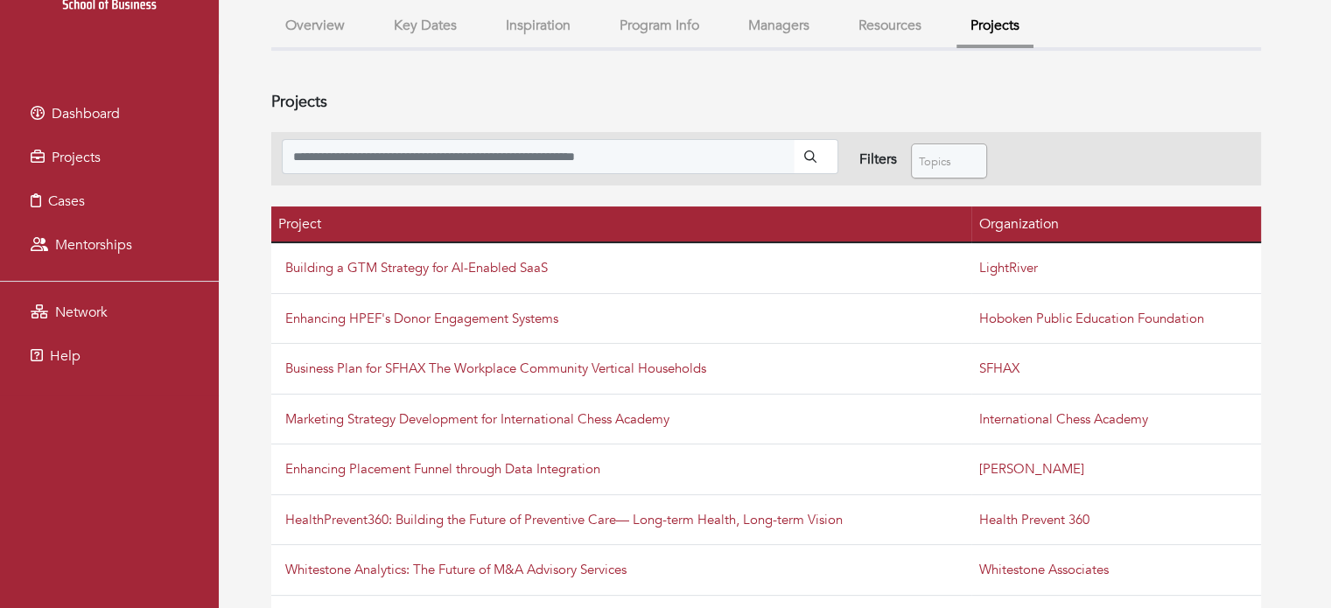
scroll to position [248, 0]
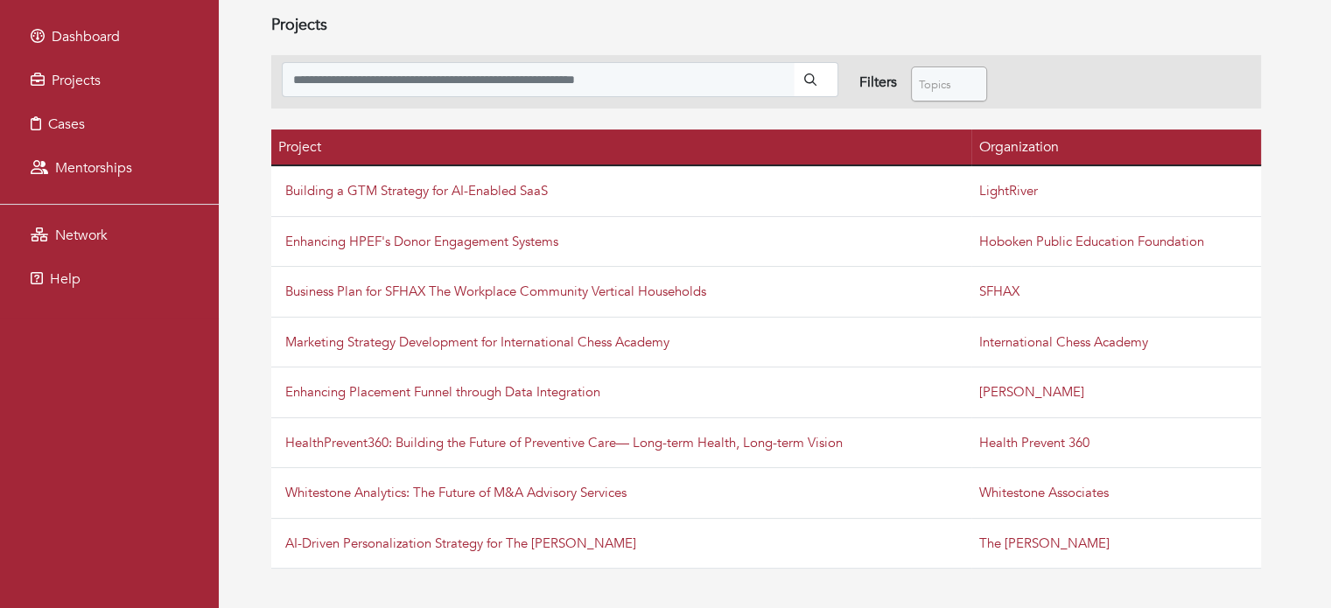
drag, startPoint x: 962, startPoint y: 388, endPoint x: 1242, endPoint y: 402, distance: 280.3
click at [1242, 402] on tr "Enhancing Placement Funnel through Data Integration Mitchell Martin" at bounding box center [766, 392] width 990 height 51
